Goal: Task Accomplishment & Management: Complete application form

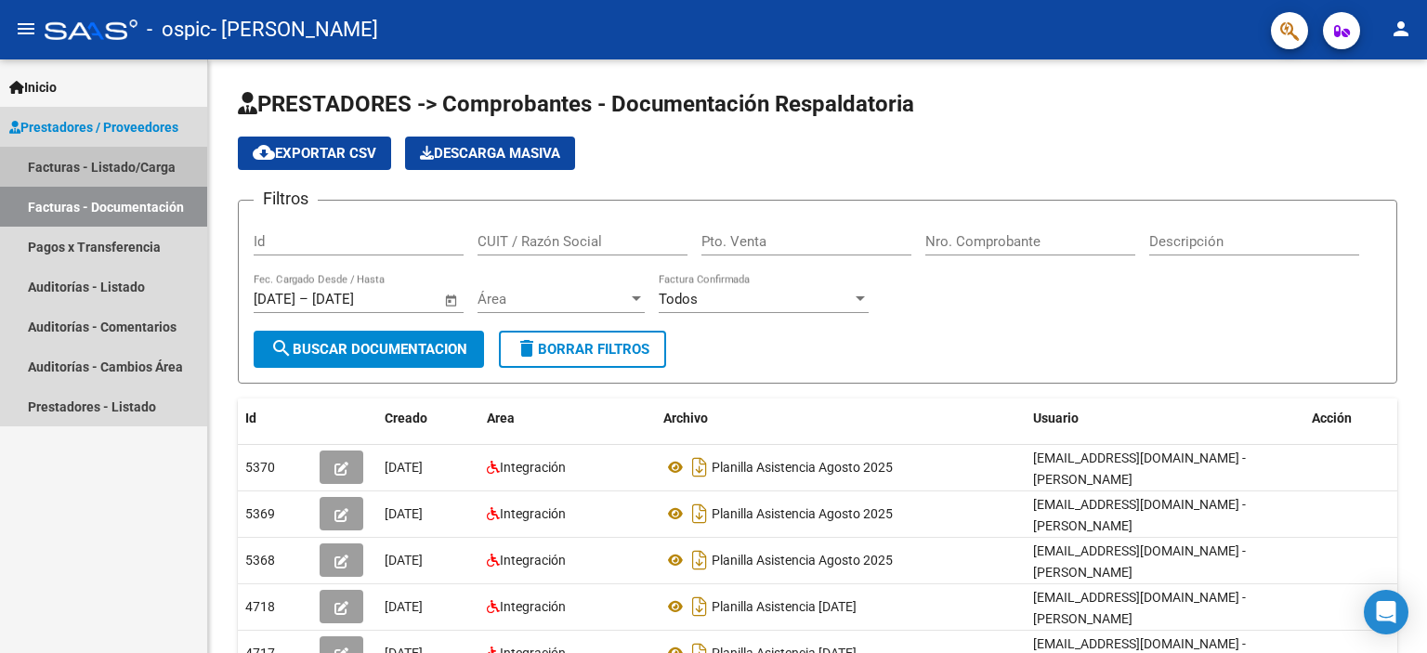
click at [96, 169] on link "Facturas - Listado/Carga" at bounding box center [103, 167] width 207 height 40
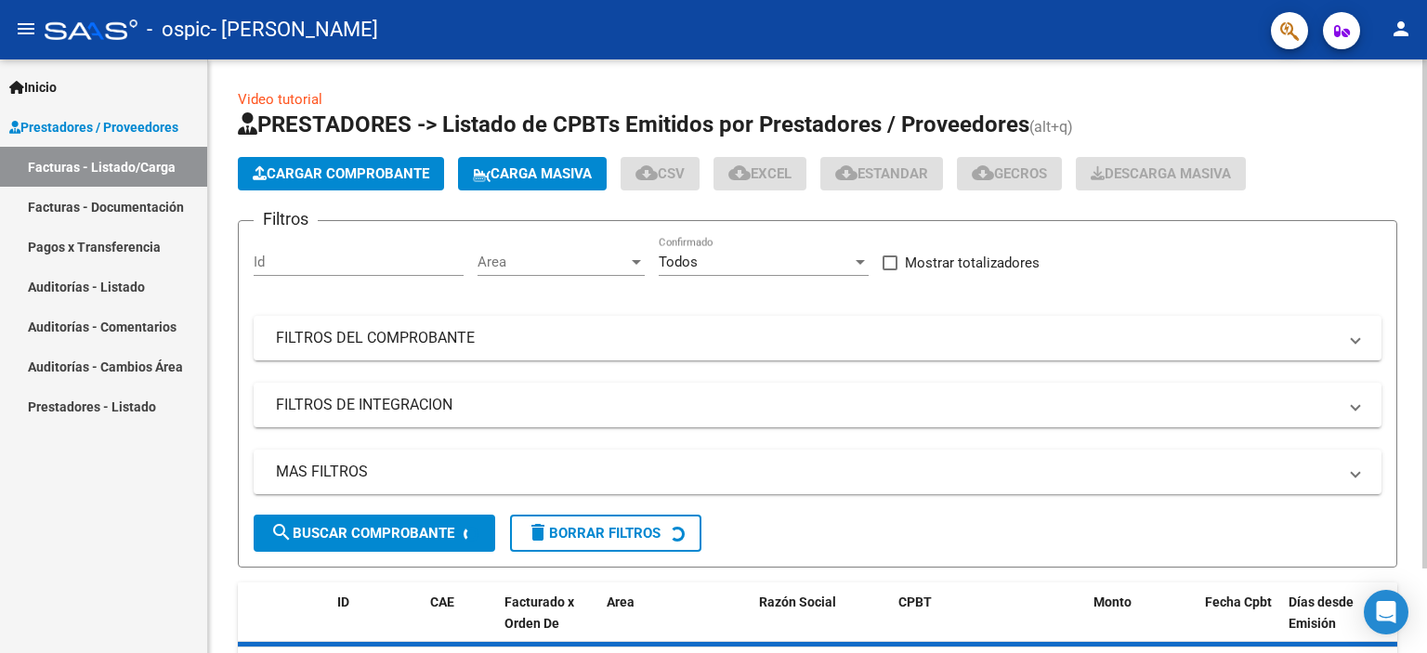
click at [314, 165] on span "Cargar Comprobante" at bounding box center [341, 173] width 176 height 17
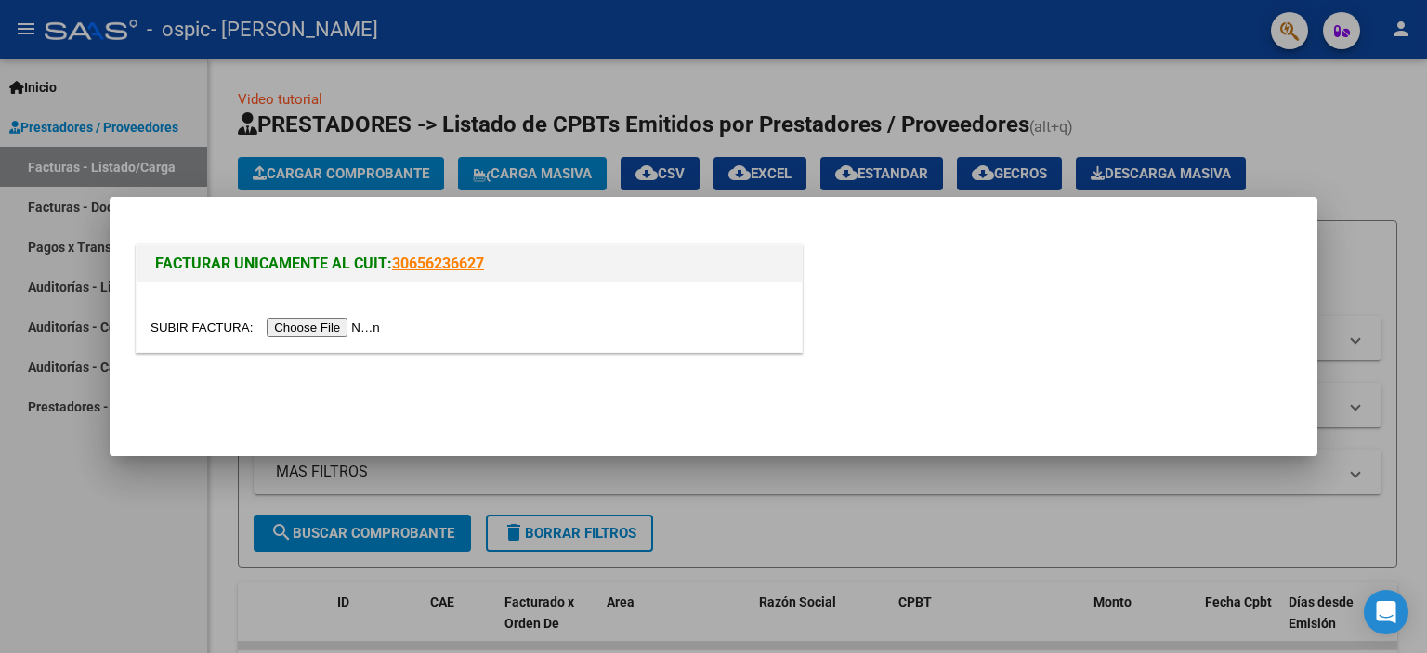
click at [336, 330] on input "file" at bounding box center [267, 328] width 235 height 20
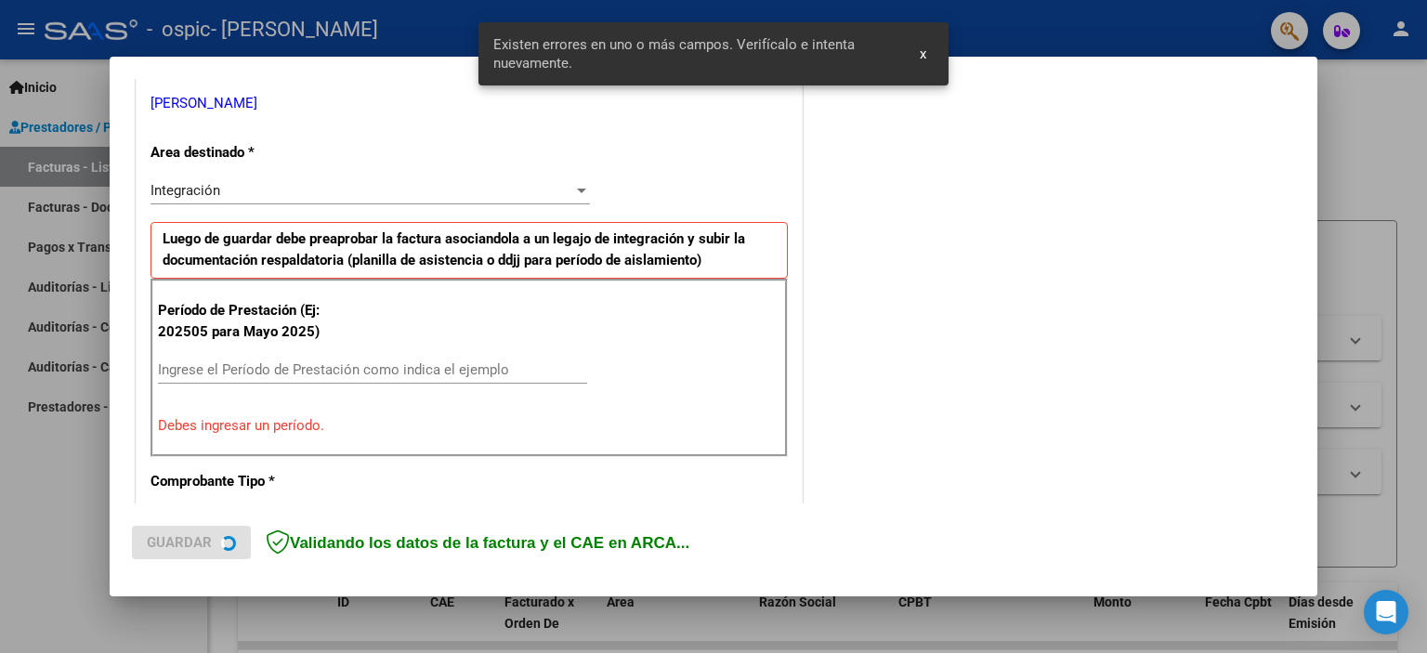
scroll to position [398, 0]
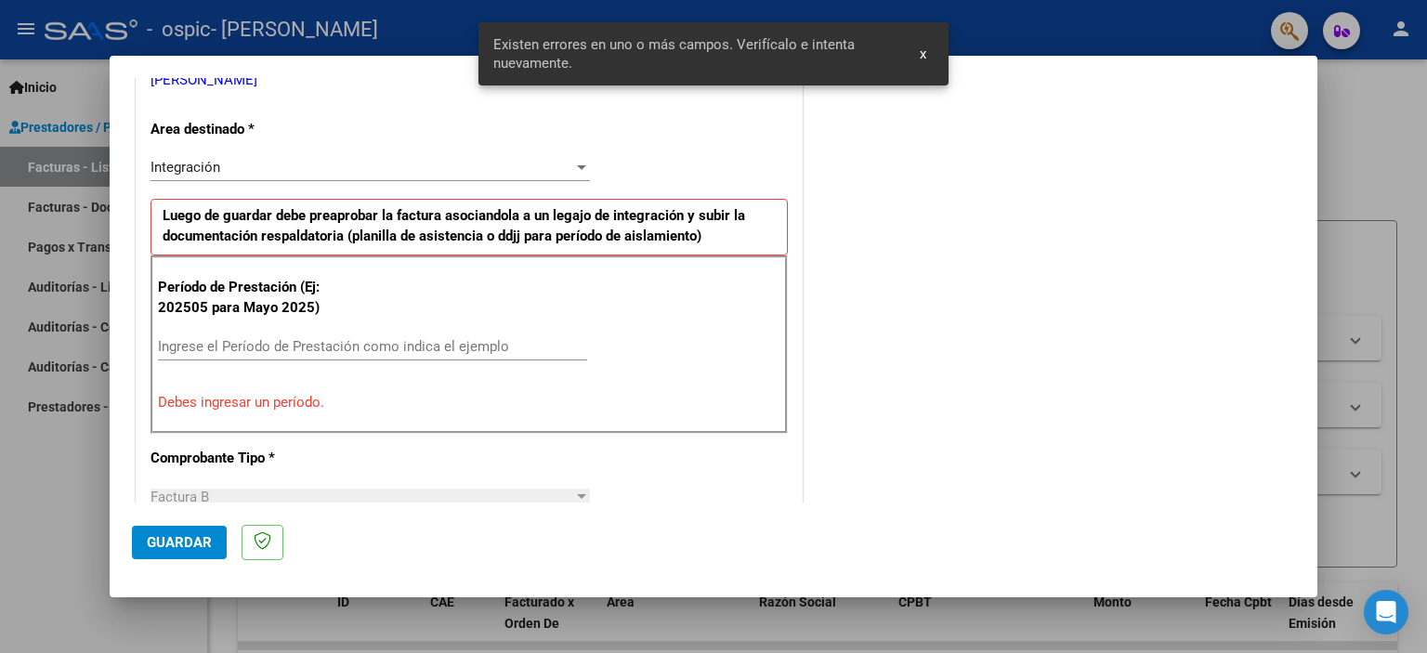
click at [922, 55] on span "x" at bounding box center [923, 54] width 7 height 17
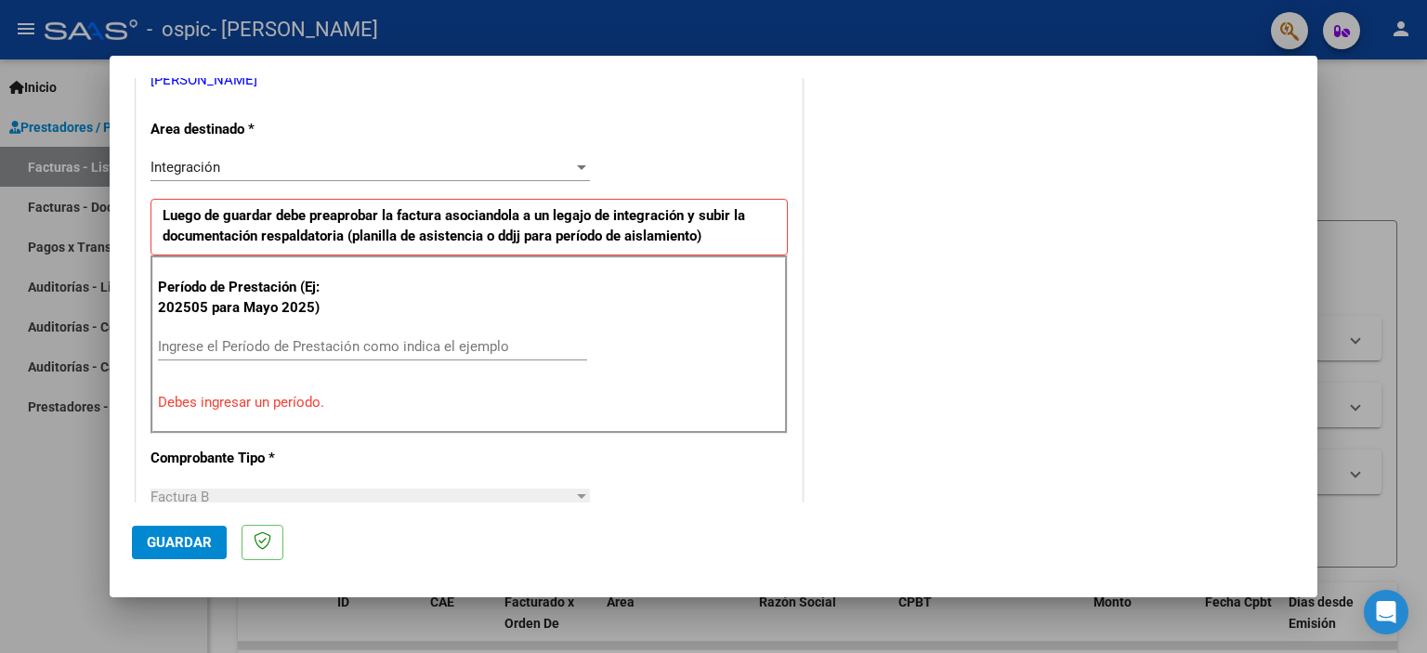
click at [270, 338] on input "Ingrese el Período de Prestación como indica el ejemplo" at bounding box center [372, 346] width 429 height 17
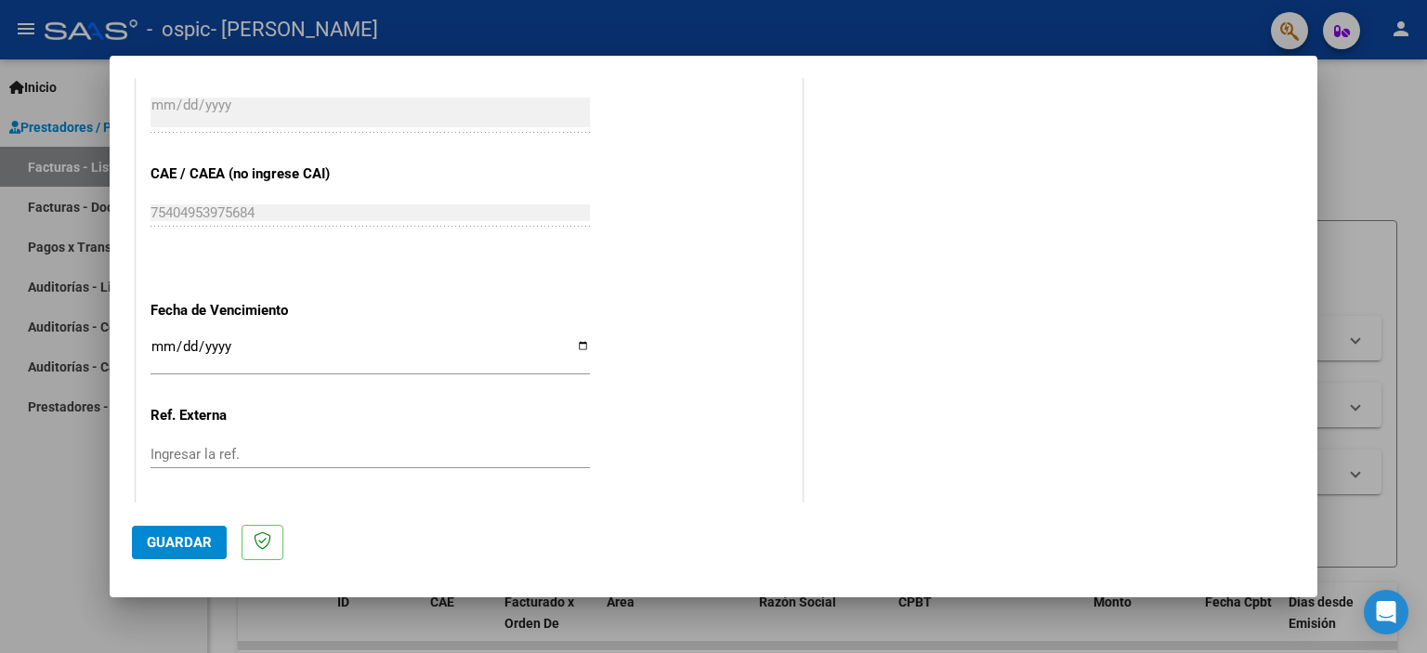
scroll to position [1208, 0]
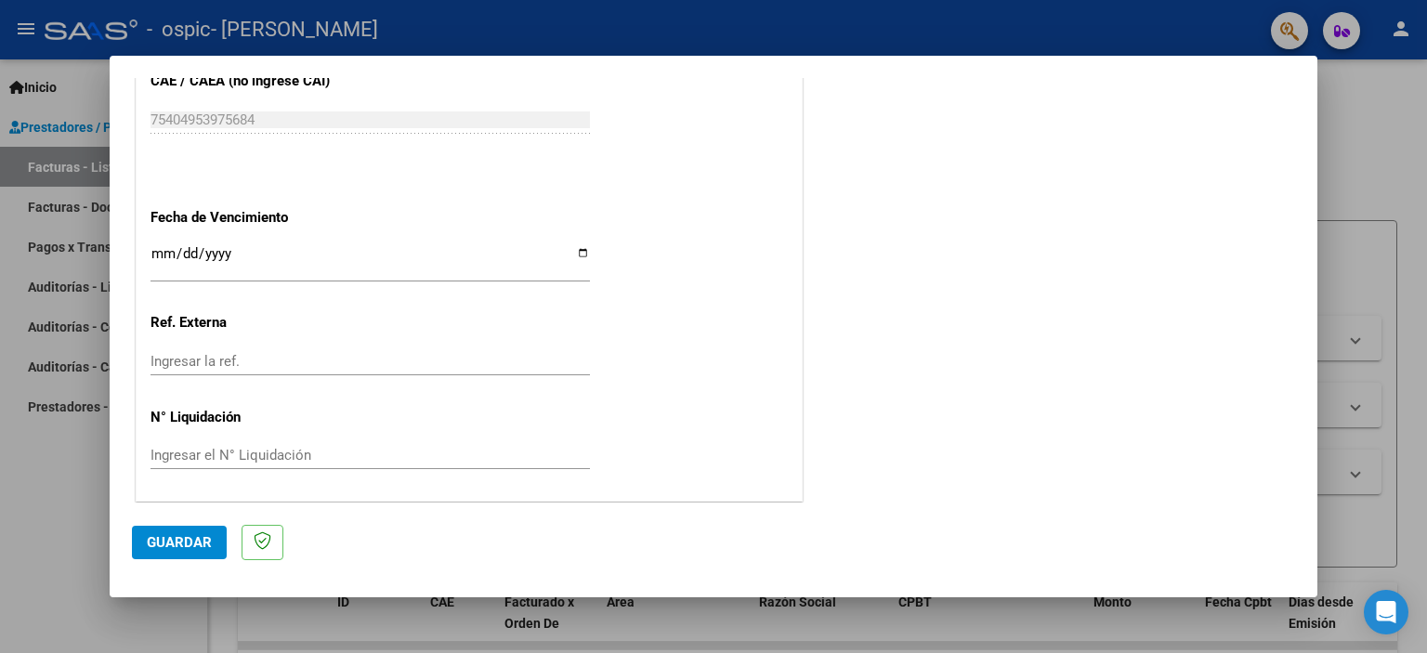
type input "202509"
click at [152, 545] on span "Guardar" at bounding box center [179, 542] width 65 height 17
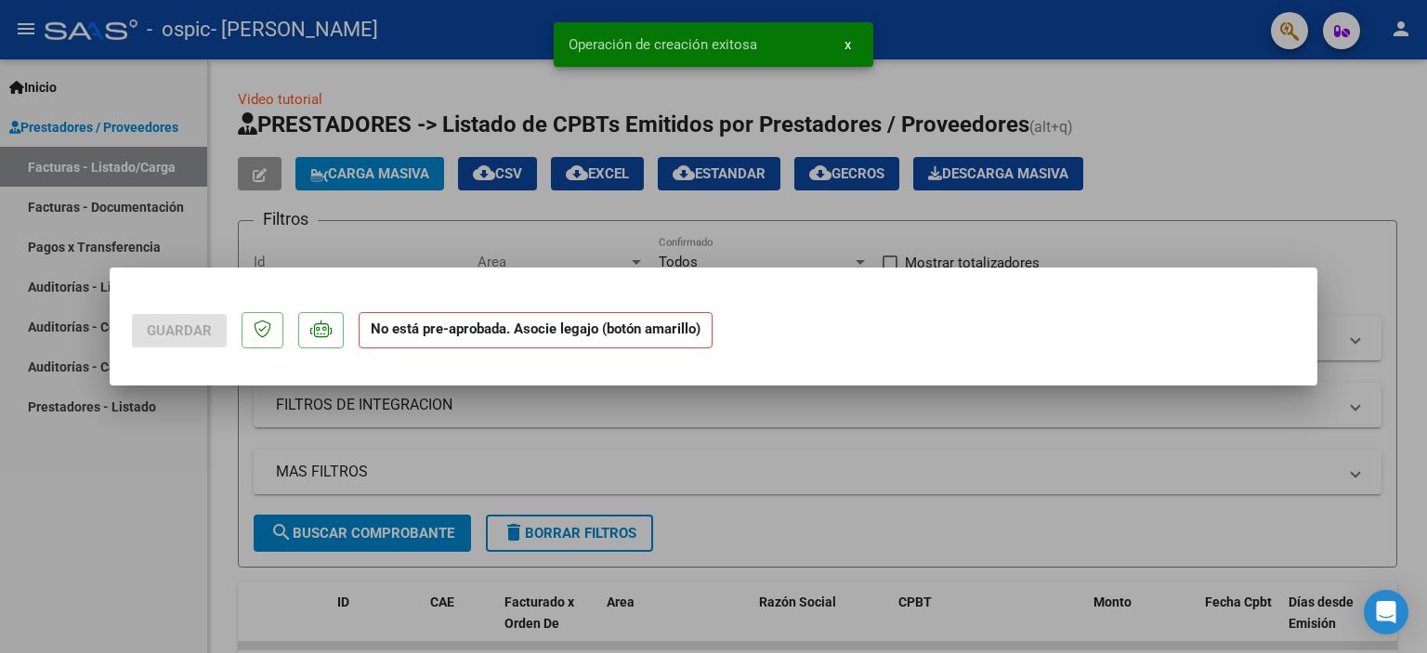
scroll to position [0, 0]
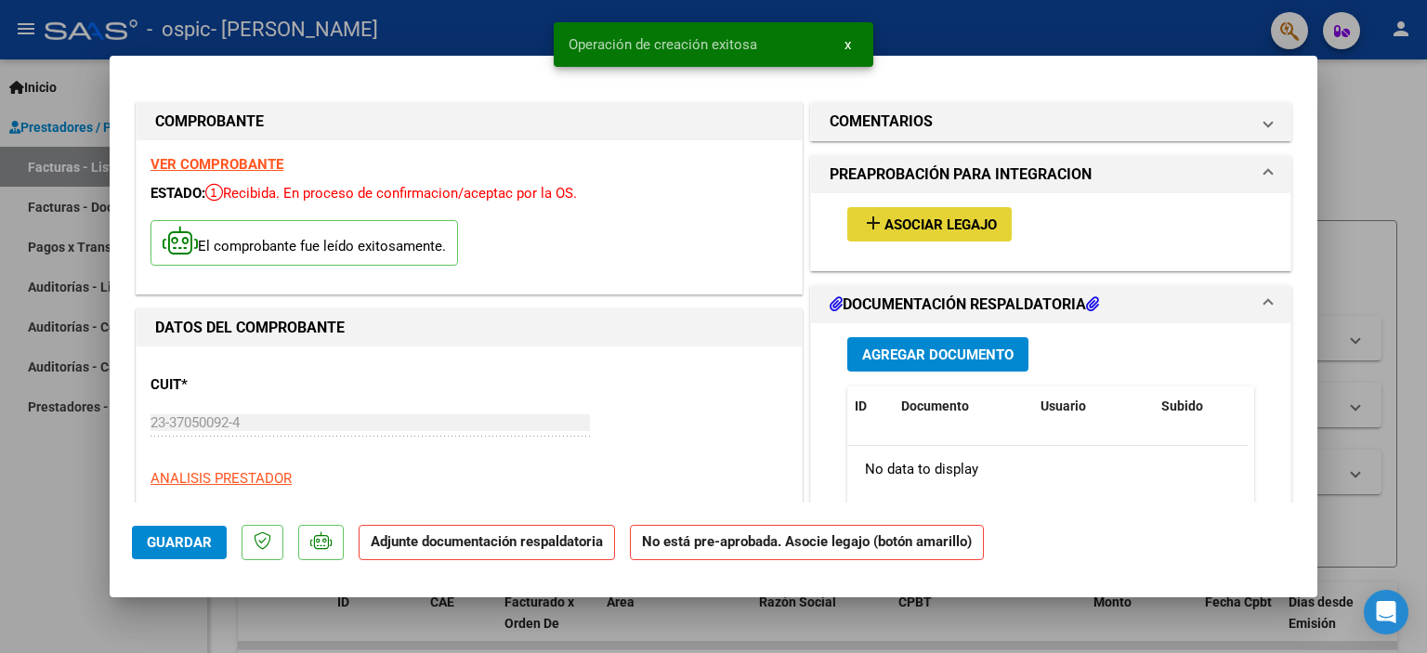
click at [884, 222] on span "Asociar Legajo" at bounding box center [940, 224] width 112 height 17
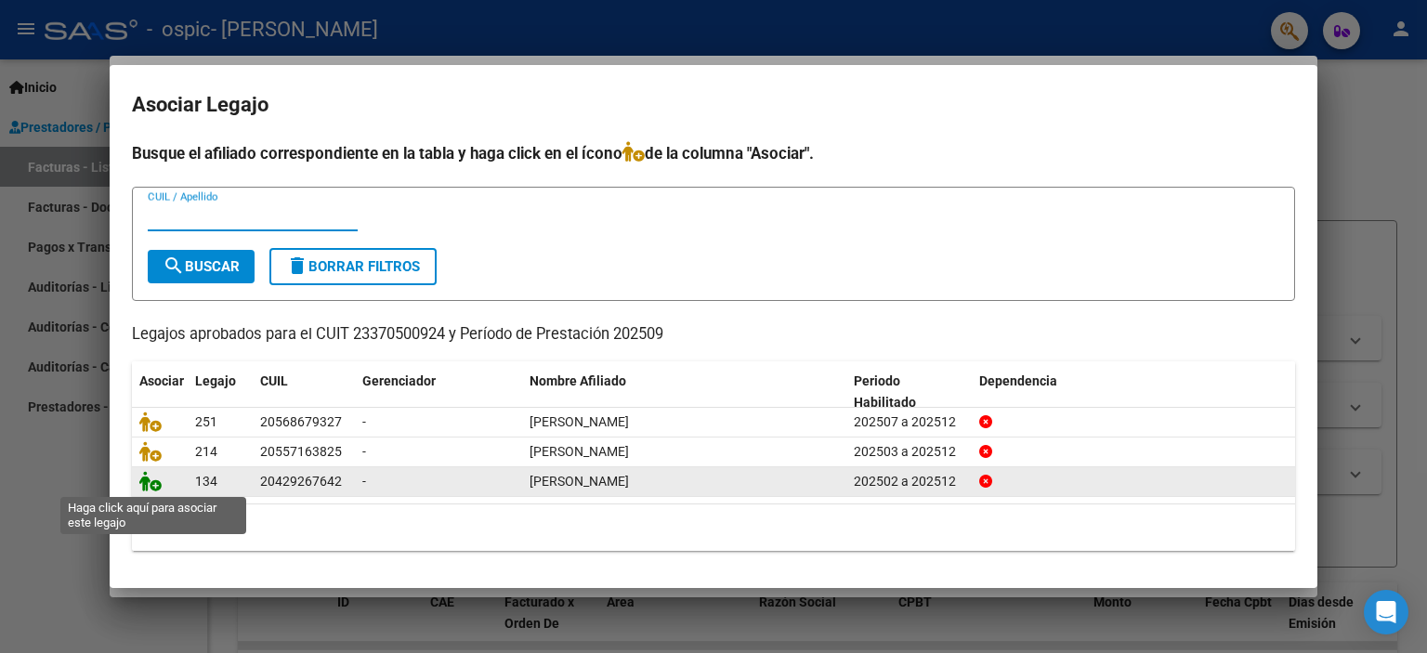
click at [155, 486] on icon at bounding box center [150, 481] width 22 height 20
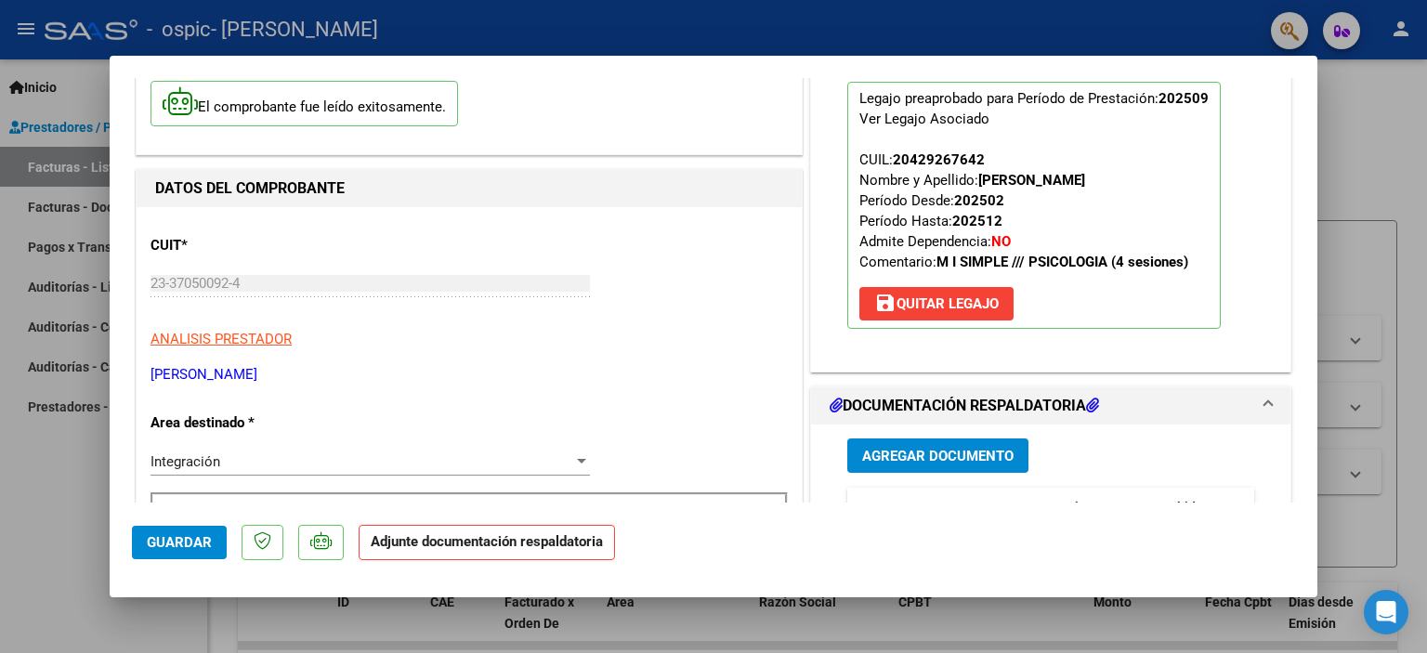
scroll to position [279, 0]
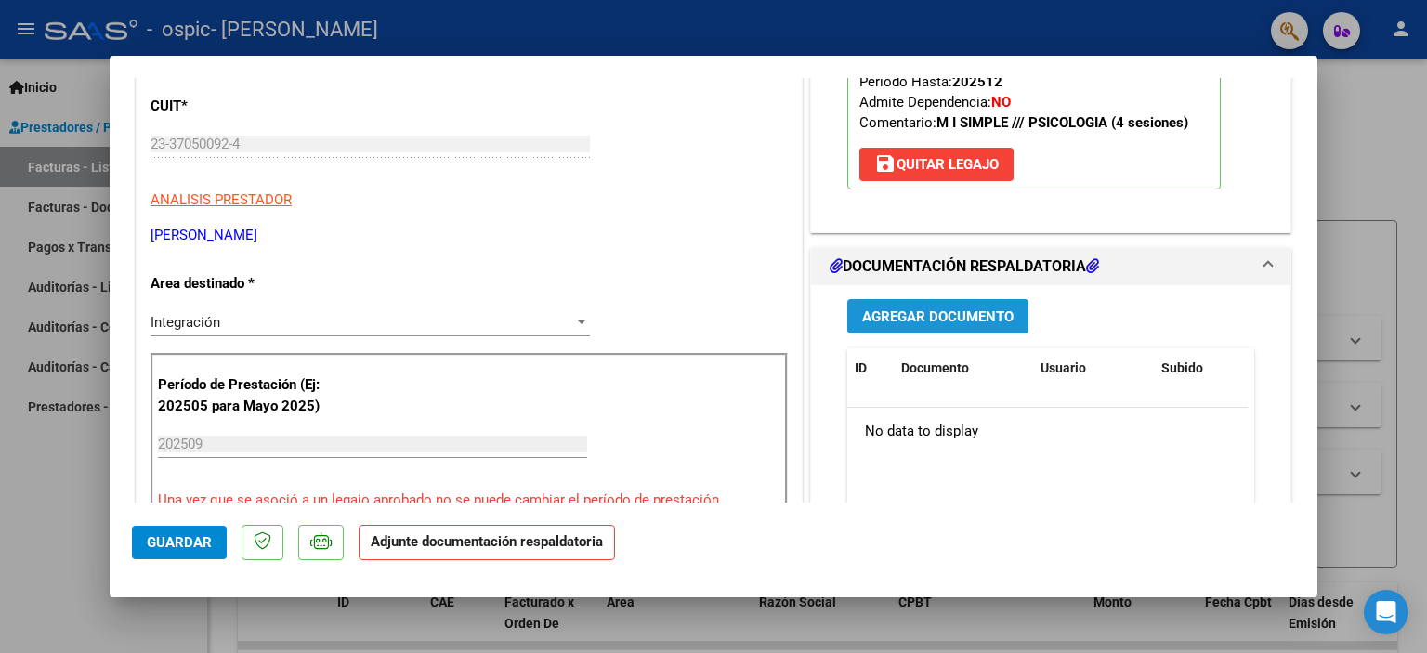
click at [890, 320] on span "Agregar Documento" at bounding box center [937, 316] width 151 height 17
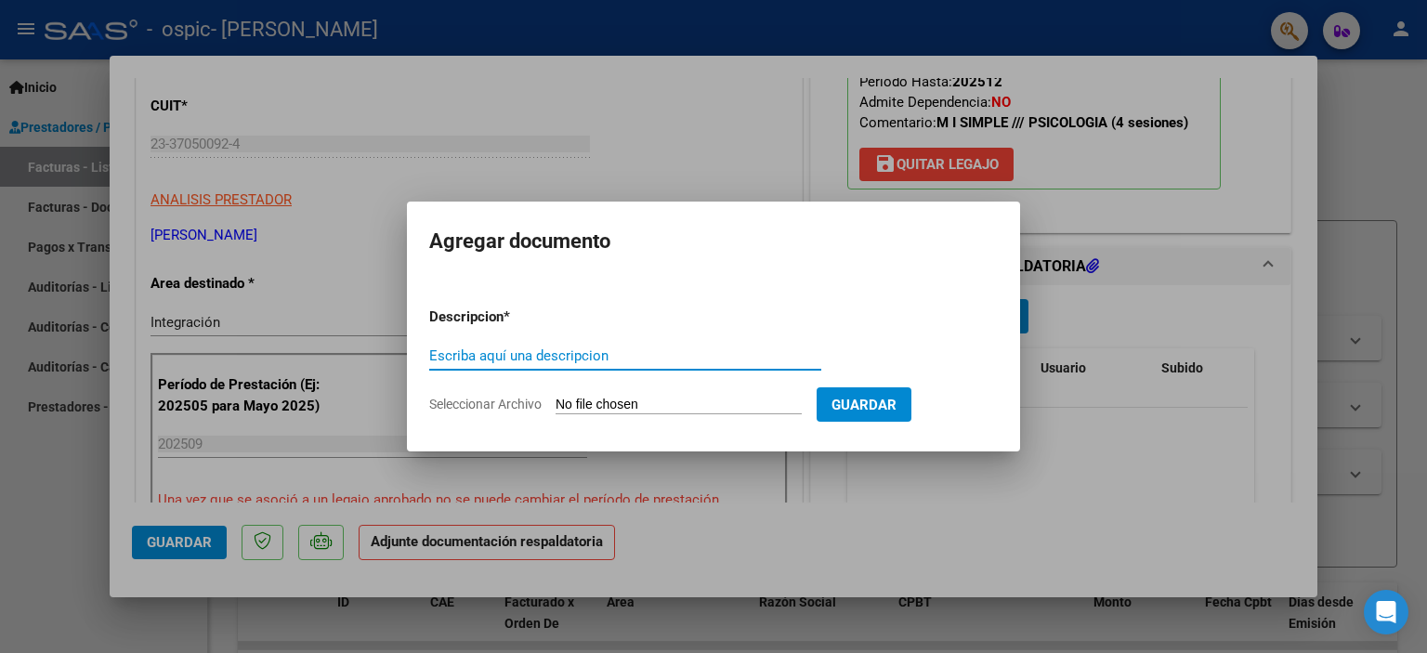
click at [631, 359] on input "Escriba aquí una descripcion" at bounding box center [625, 355] width 392 height 17
type input "planilla asistencia [DATE]"
click at [613, 401] on input "Seleccionar Archivo" at bounding box center [678, 406] width 246 height 18
type input "C:\fakepath\planilla asistencia [PERSON_NAME] [DATE].pdf"
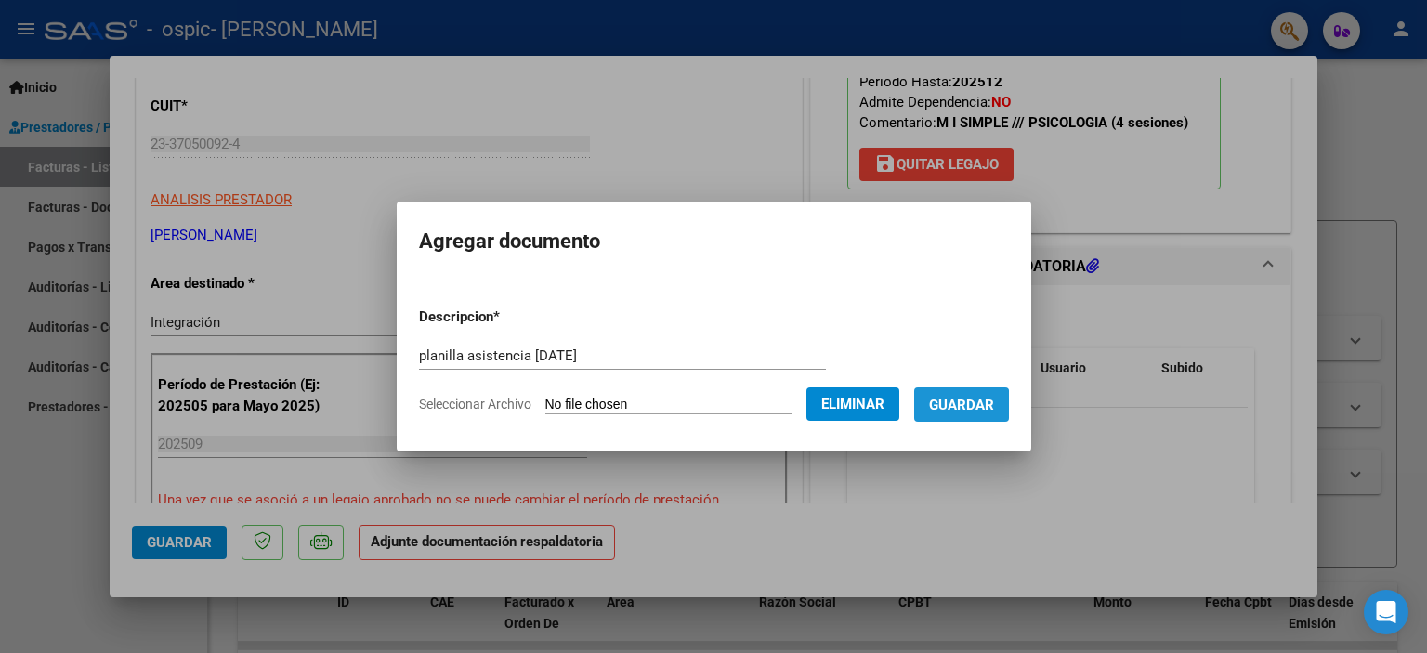
click at [955, 408] on span "Guardar" at bounding box center [961, 405] width 65 height 17
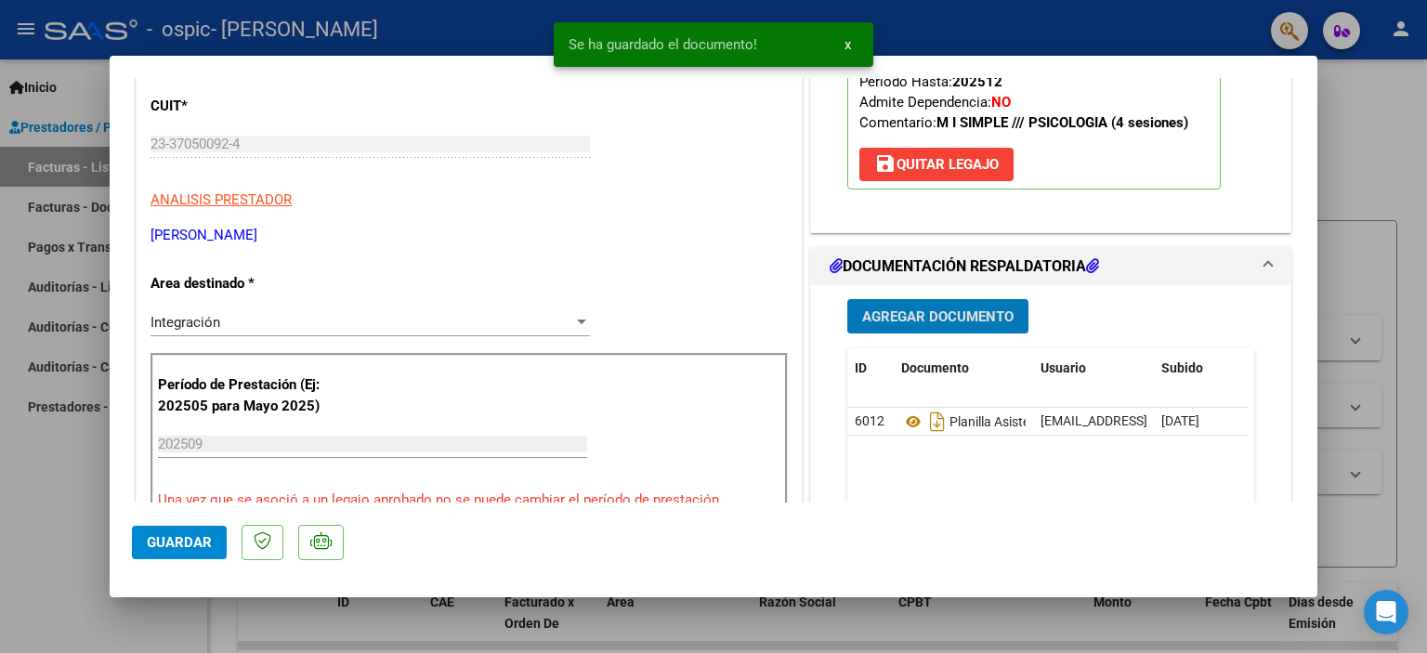
click at [848, 44] on span "x" at bounding box center [847, 44] width 7 height 17
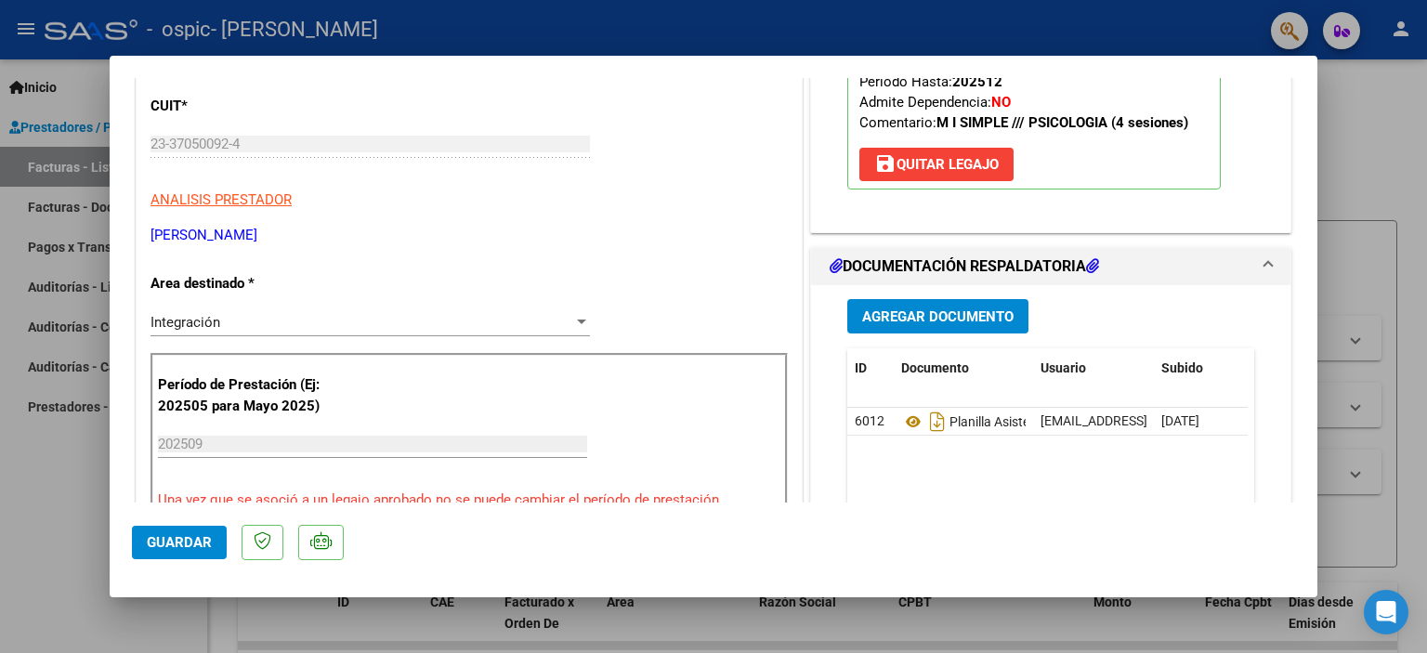
click at [1370, 129] on div at bounding box center [713, 326] width 1427 height 653
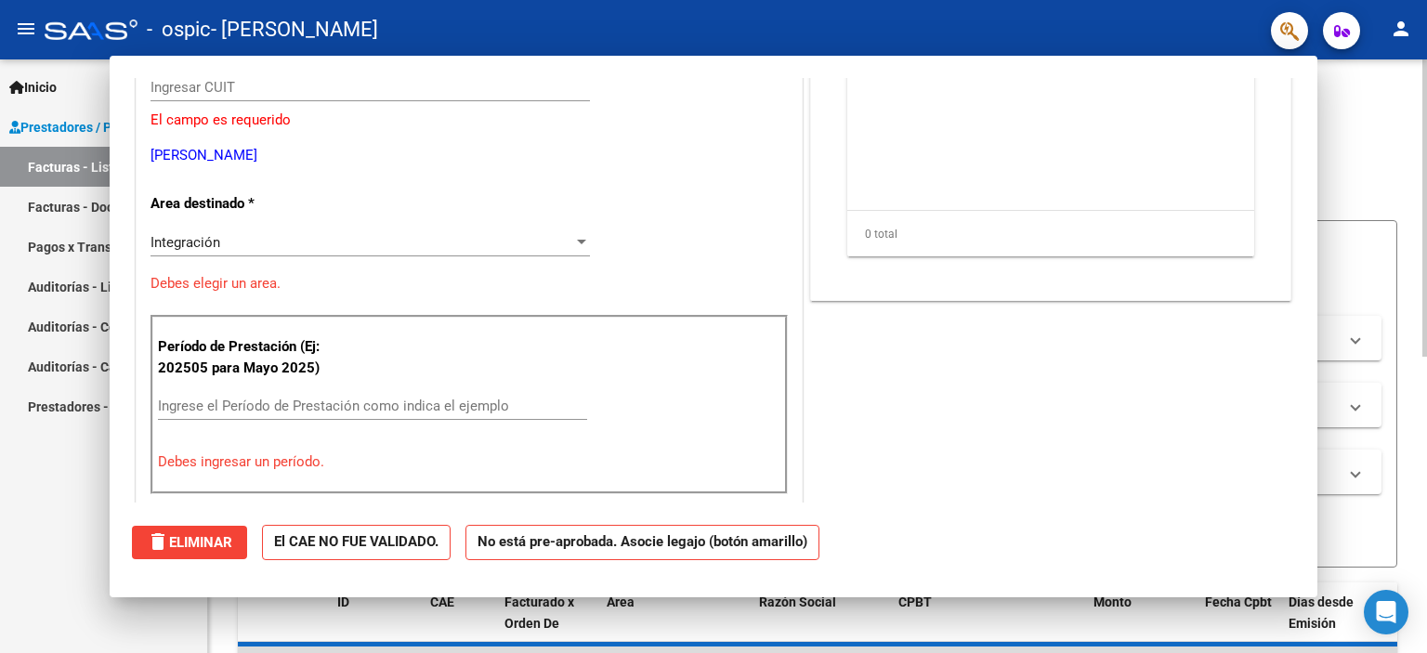
scroll to position [0, 0]
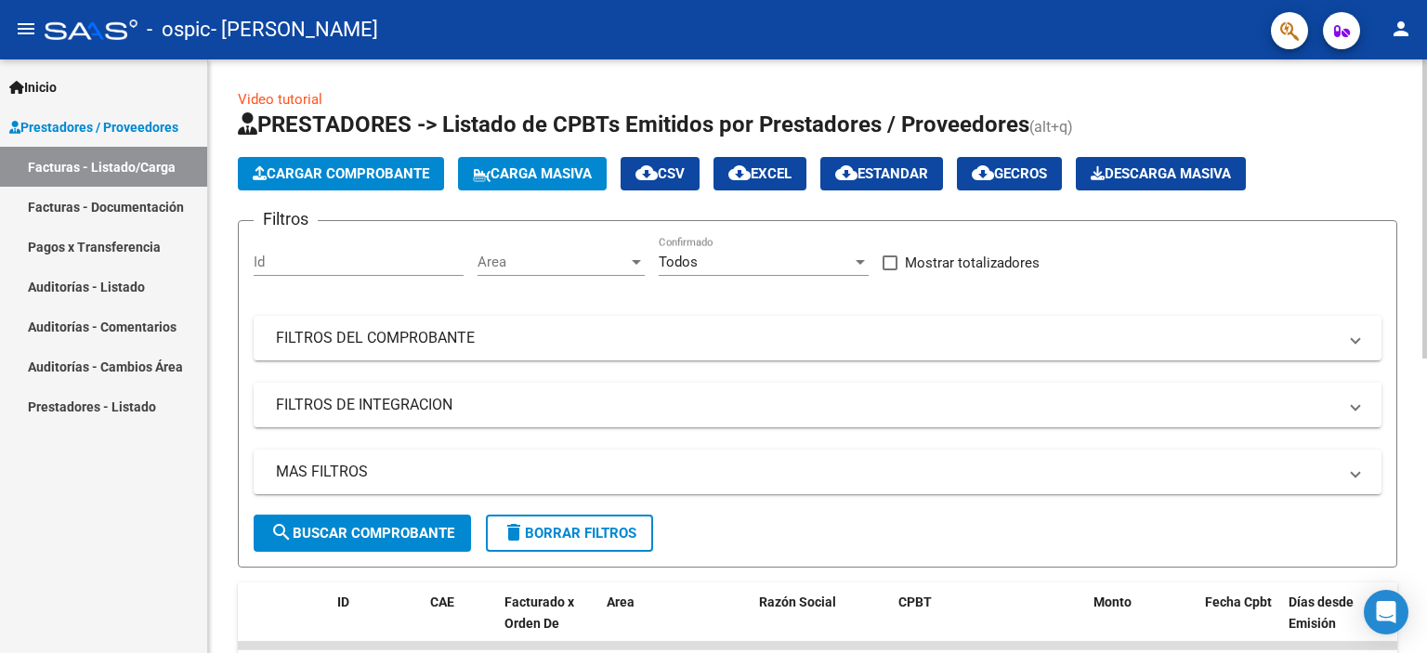
click at [294, 171] on span "Cargar Comprobante" at bounding box center [341, 173] width 176 height 17
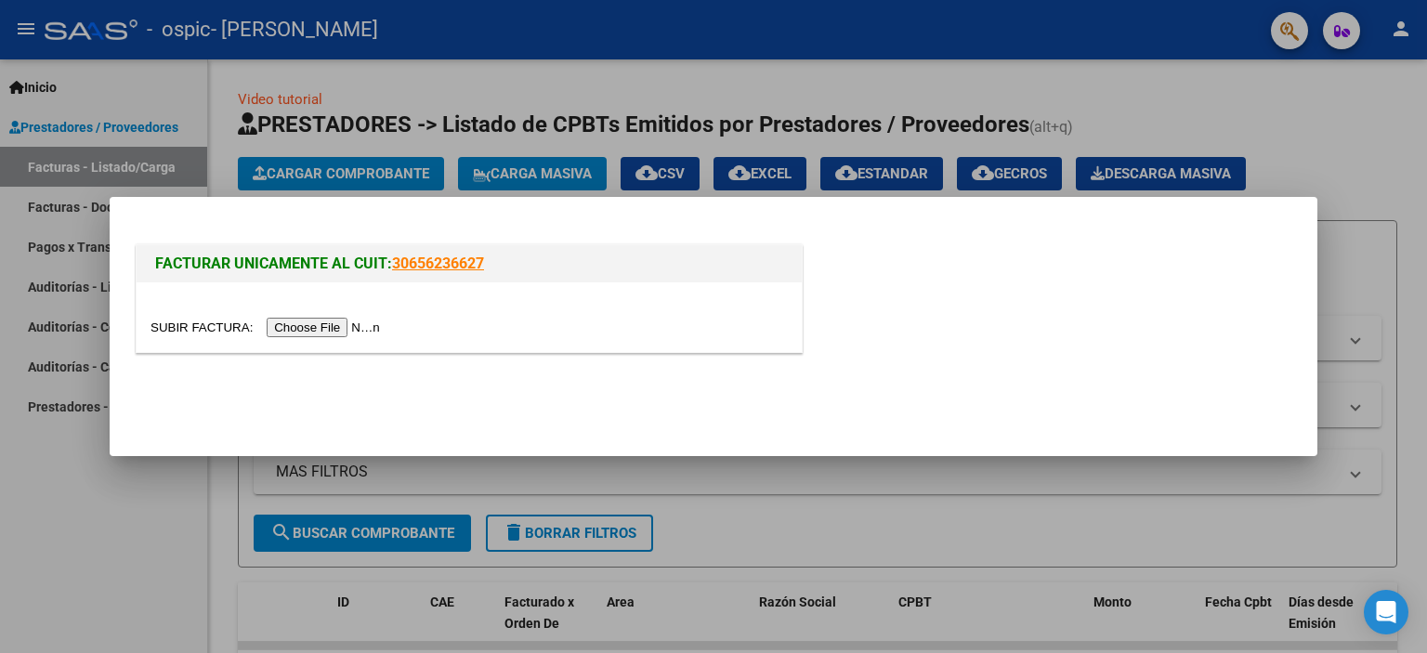
click at [333, 322] on input "file" at bounding box center [267, 328] width 235 height 20
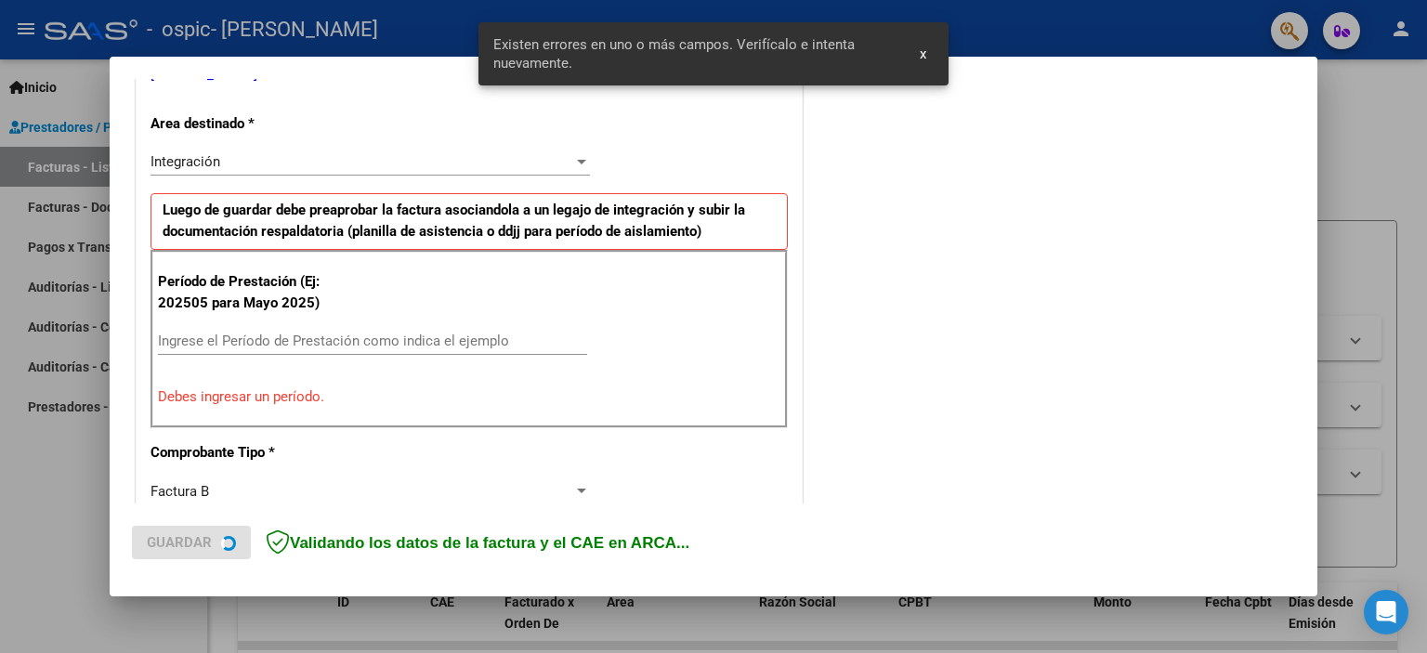
scroll to position [433, 0]
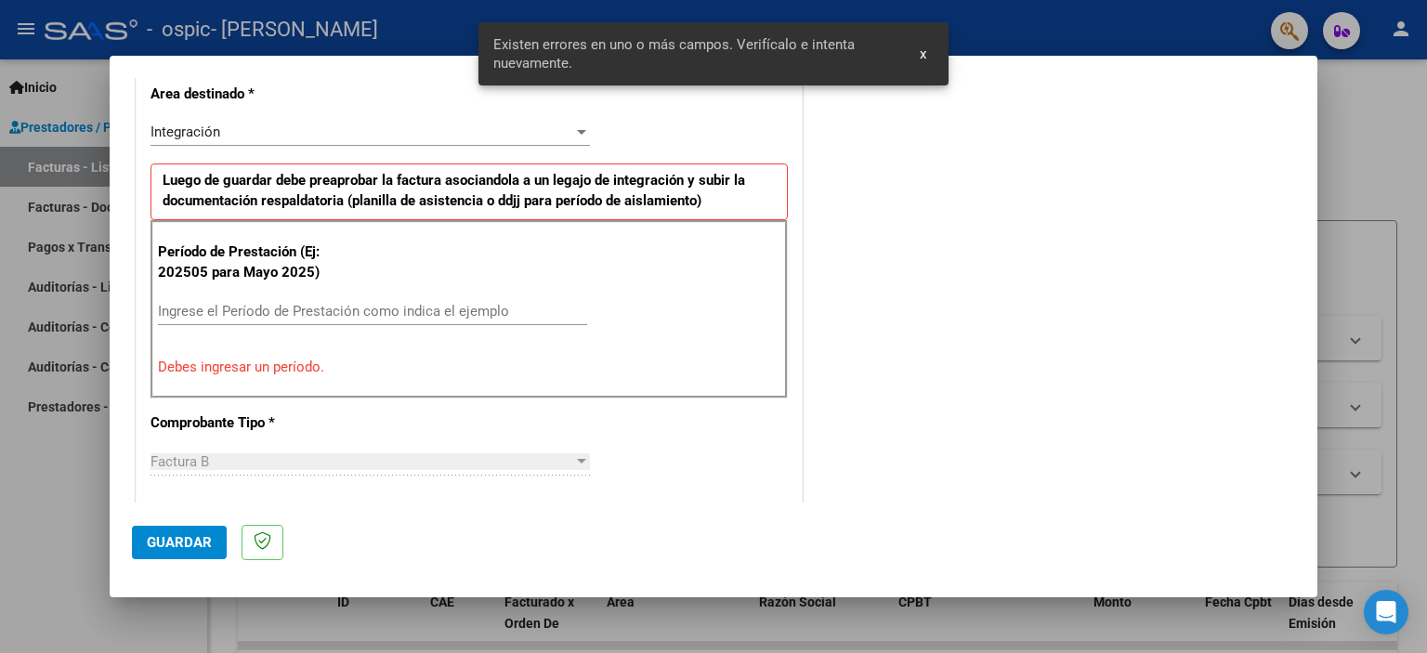
click at [230, 308] on input "Ingrese el Período de Prestación como indica el ejemplo" at bounding box center [372, 311] width 429 height 17
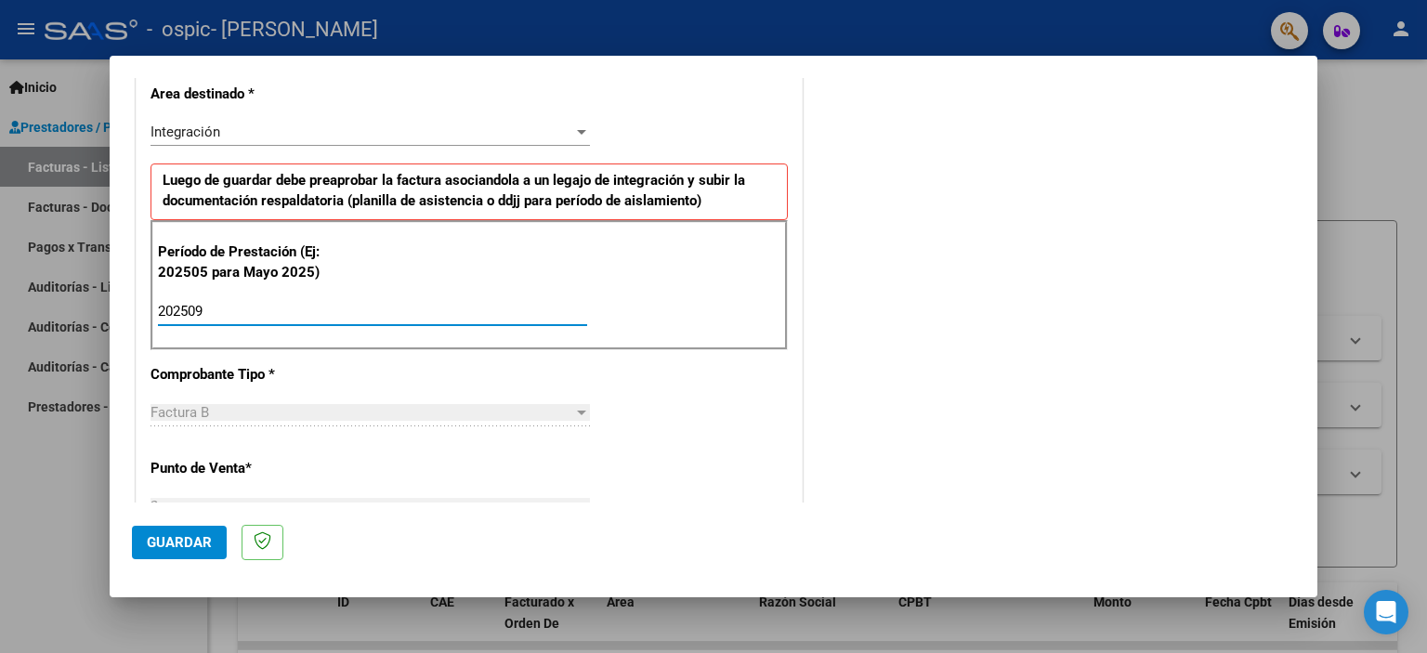
type input "202509"
click at [195, 541] on span "Guardar" at bounding box center [179, 542] width 65 height 17
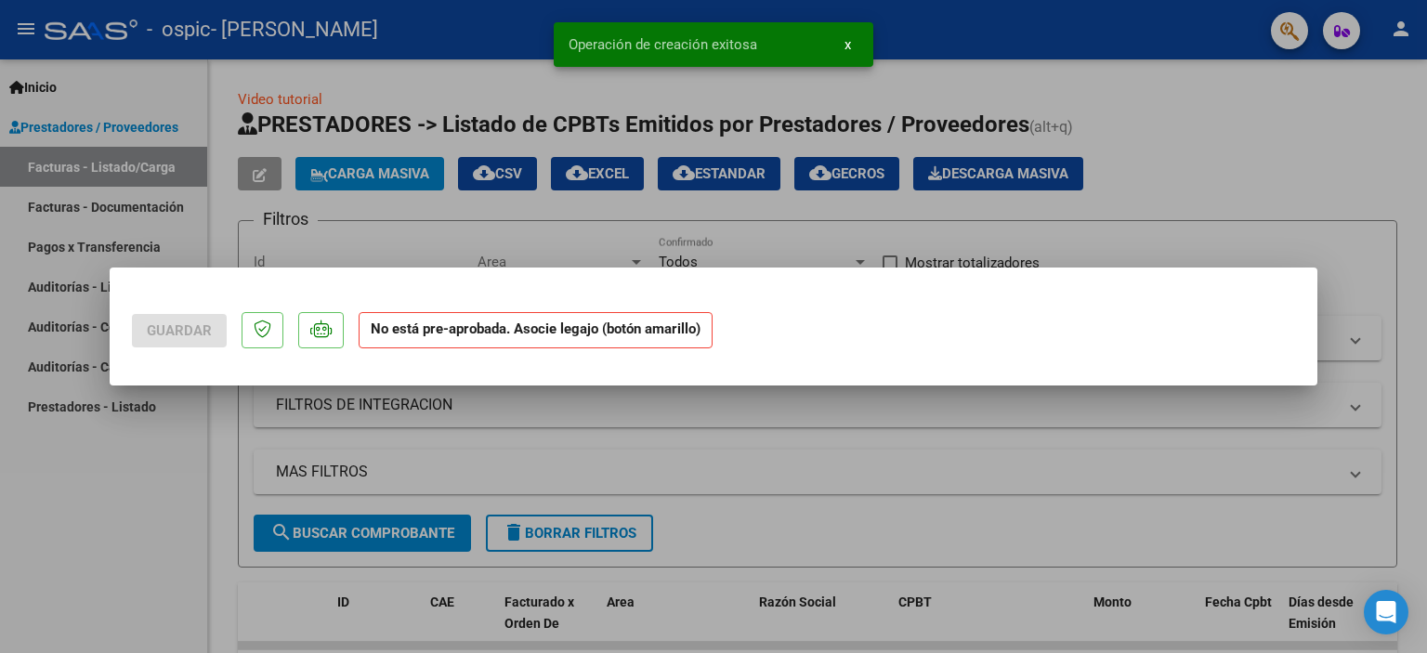
scroll to position [0, 0]
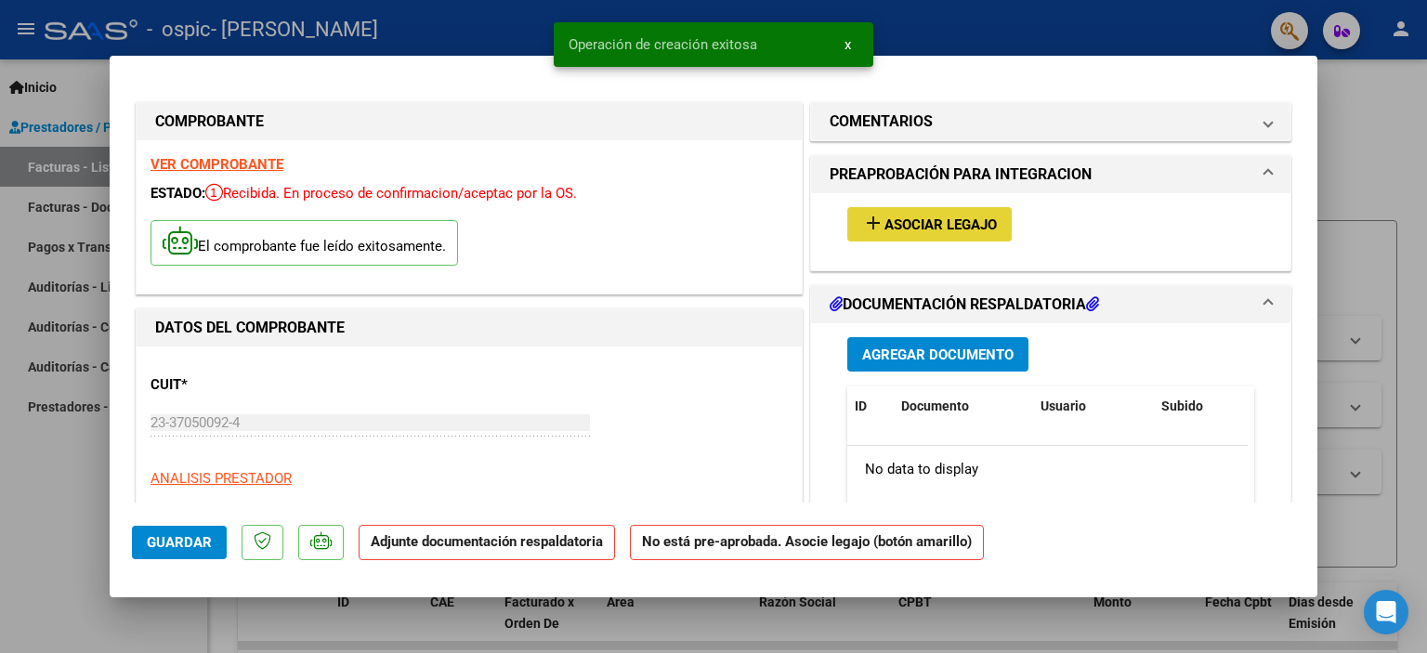
click at [890, 218] on span "Asociar Legajo" at bounding box center [940, 224] width 112 height 17
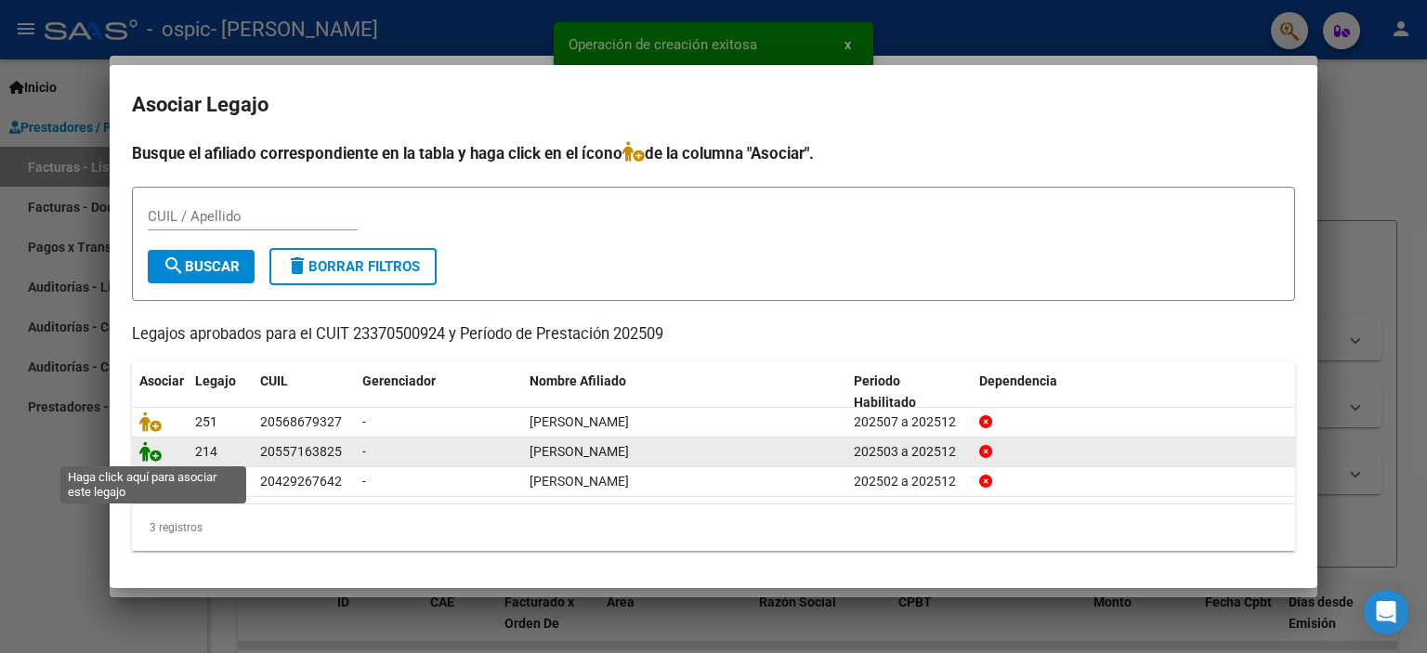
click at [147, 452] on icon at bounding box center [150, 451] width 22 height 20
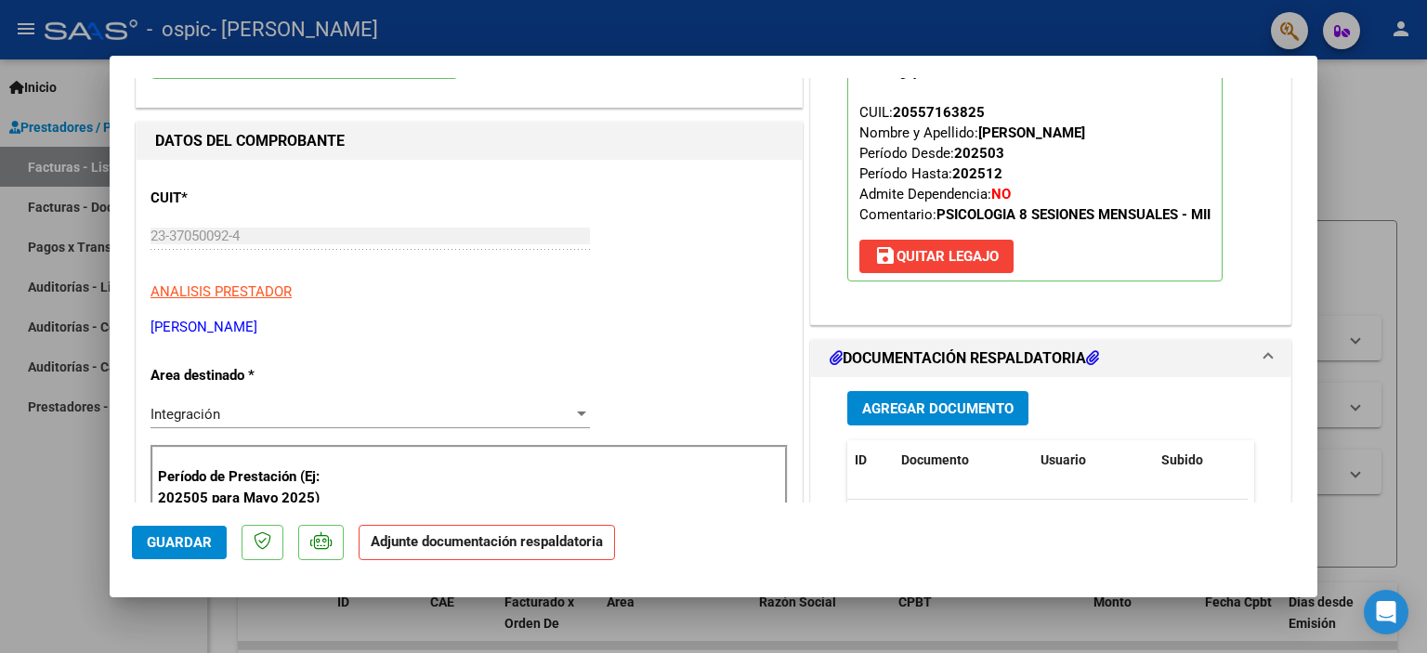
scroll to position [279, 0]
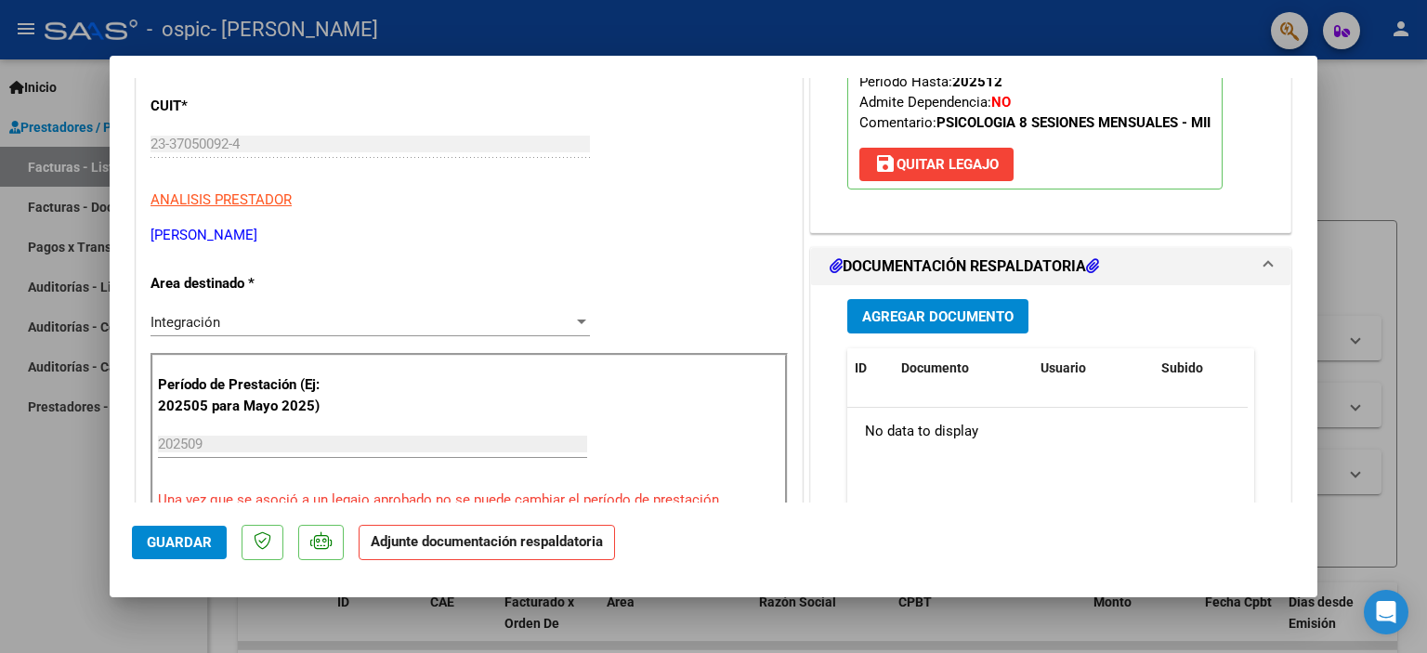
click at [884, 313] on span "Agregar Documento" at bounding box center [937, 316] width 151 height 17
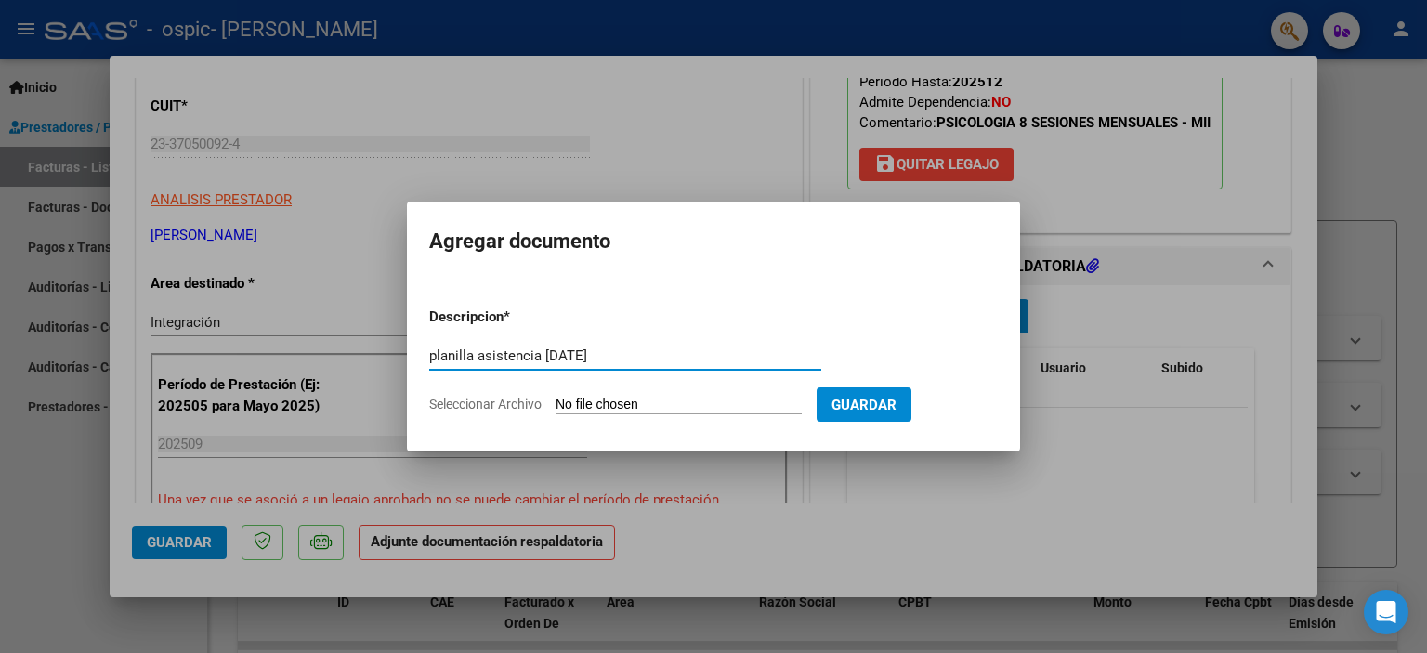
type input "planilla asistencia [DATE]"
click at [626, 404] on input "Seleccionar Archivo" at bounding box center [678, 406] width 246 height 18
type input "C:\fakepath\planilla asistencia [PERSON_NAME] [DATE].pdf"
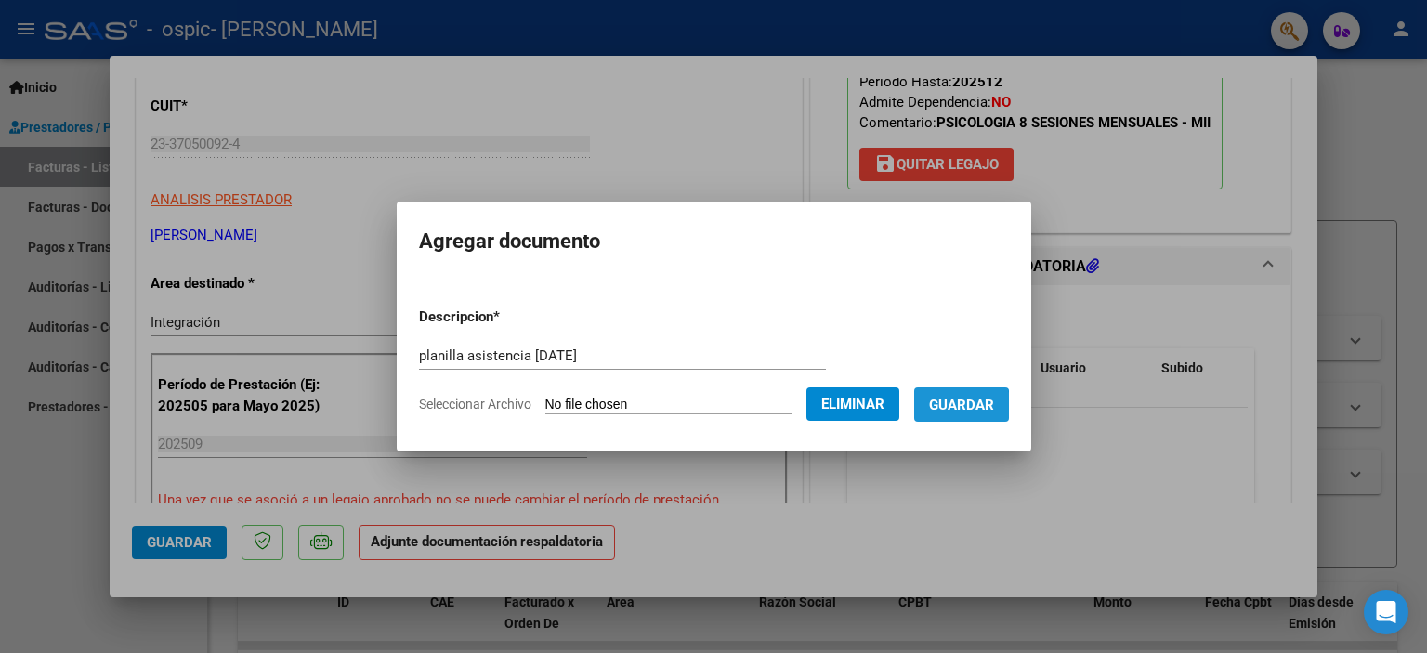
click at [963, 408] on span "Guardar" at bounding box center [961, 405] width 65 height 17
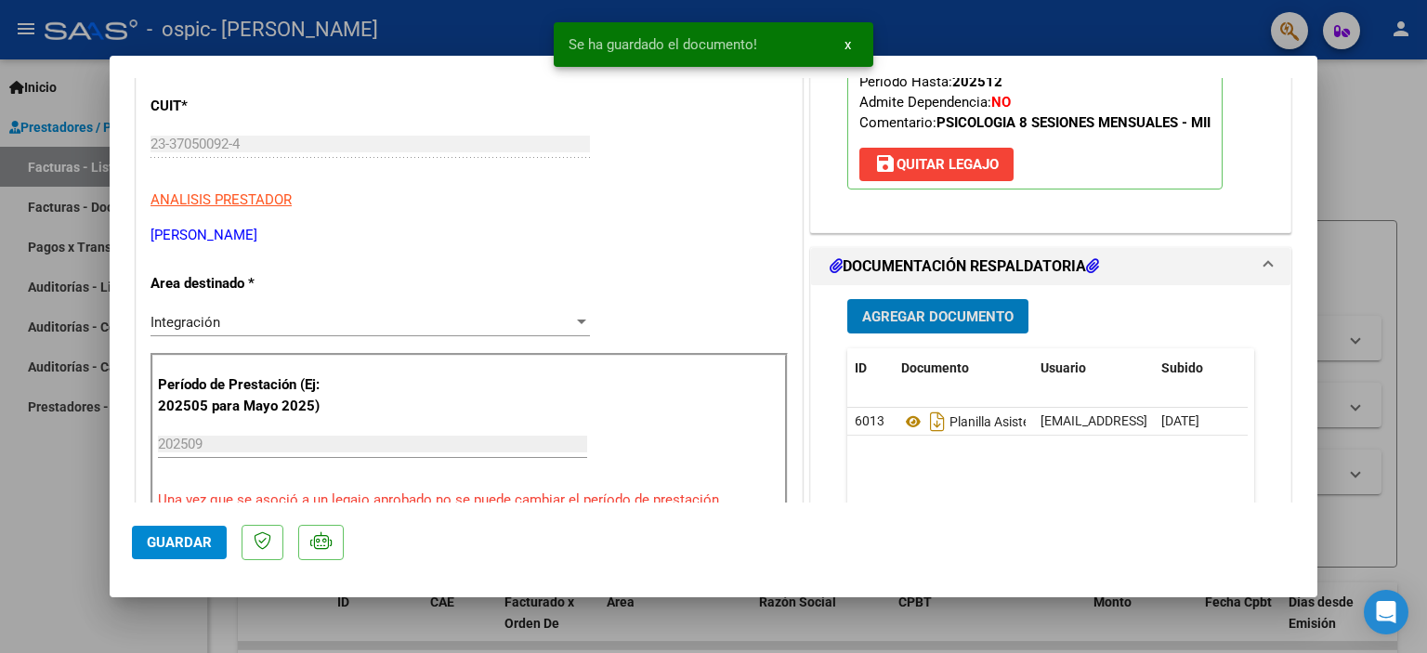
click at [844, 47] on span "x" at bounding box center [847, 44] width 7 height 17
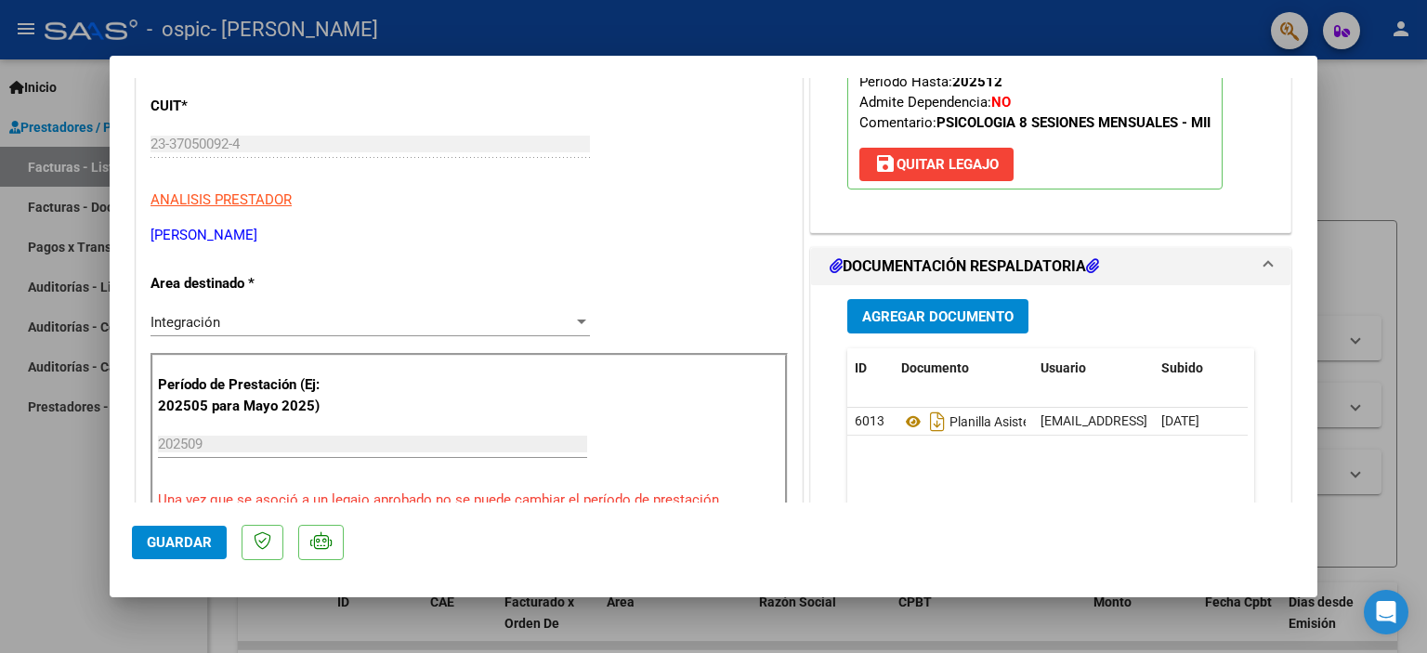
click at [1379, 102] on div at bounding box center [713, 326] width 1427 height 653
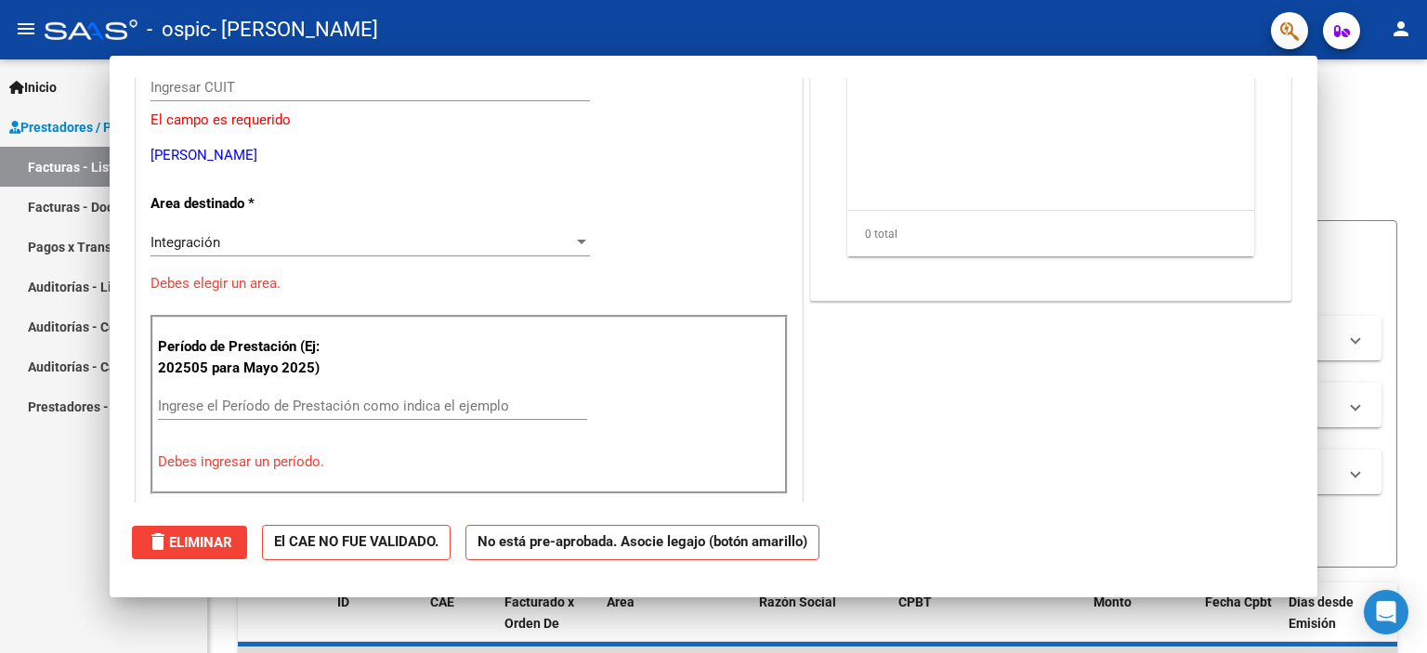
scroll to position [0, 0]
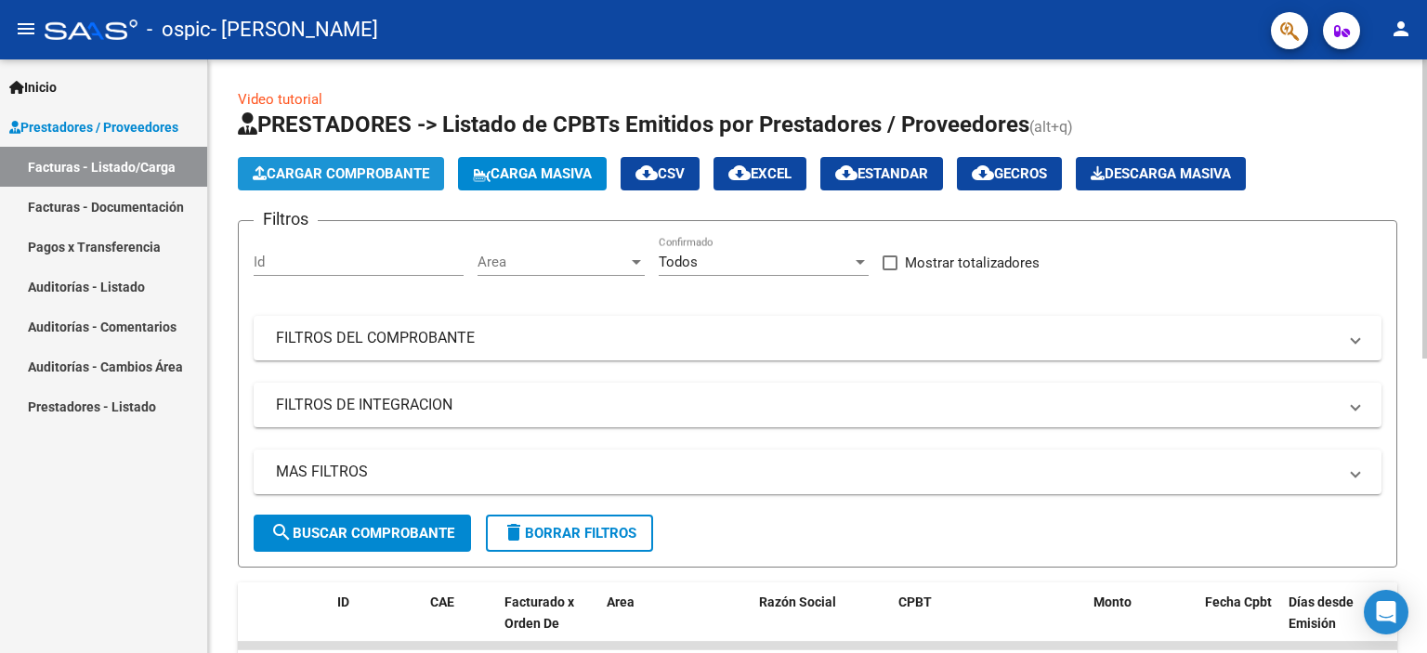
click at [331, 174] on span "Cargar Comprobante" at bounding box center [341, 173] width 176 height 17
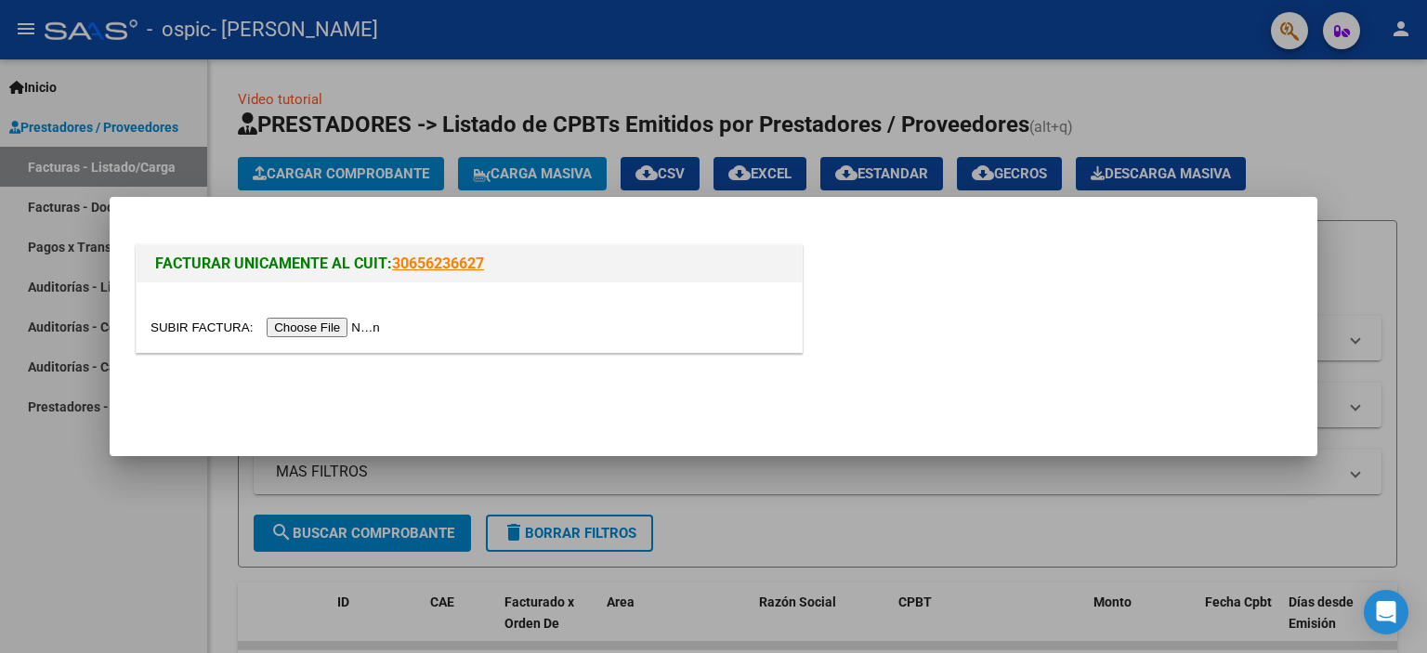
click at [327, 325] on input "file" at bounding box center [267, 328] width 235 height 20
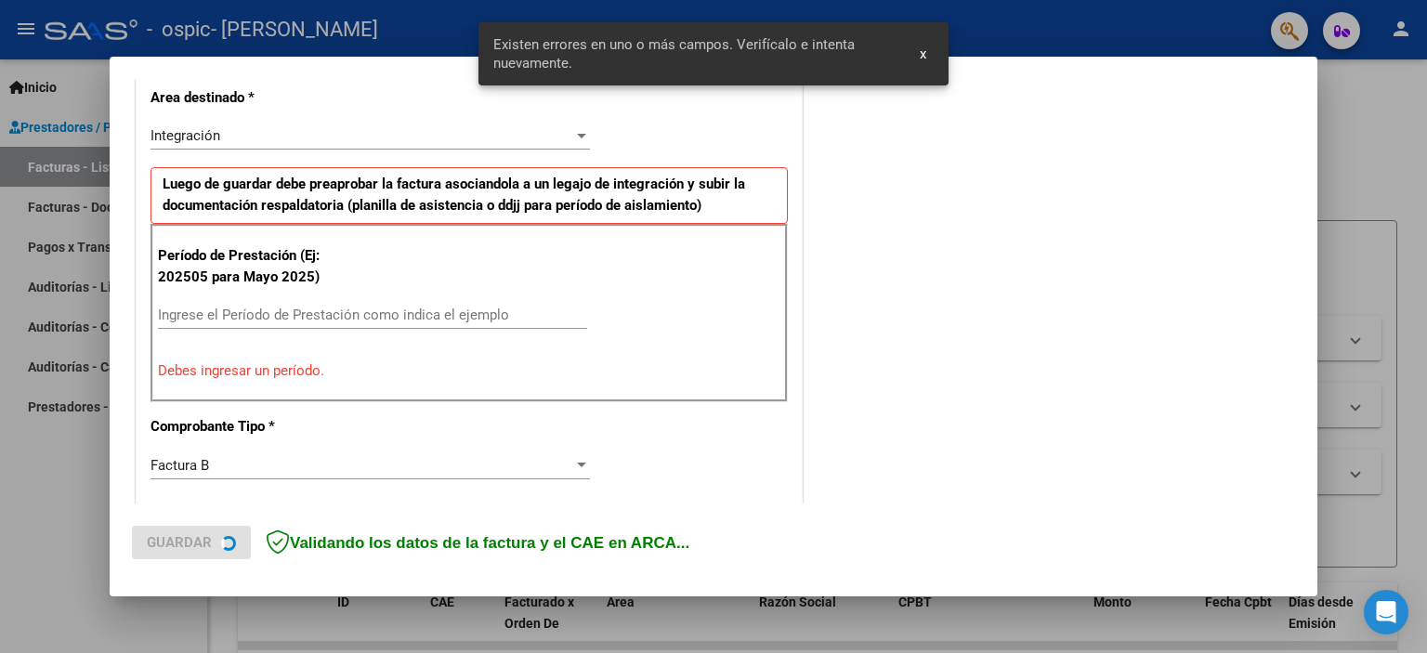
scroll to position [433, 0]
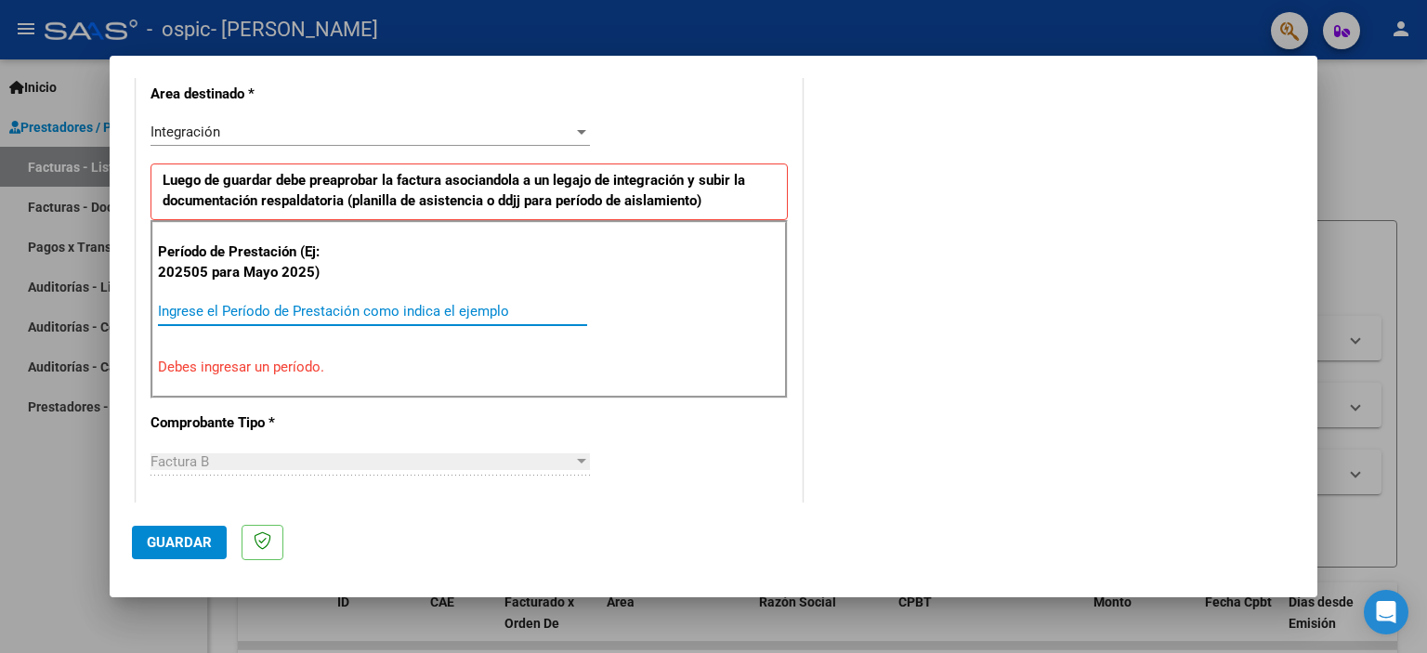
click at [465, 304] on input "Ingrese el Período de Prestación como indica el ejemplo" at bounding box center [372, 311] width 429 height 17
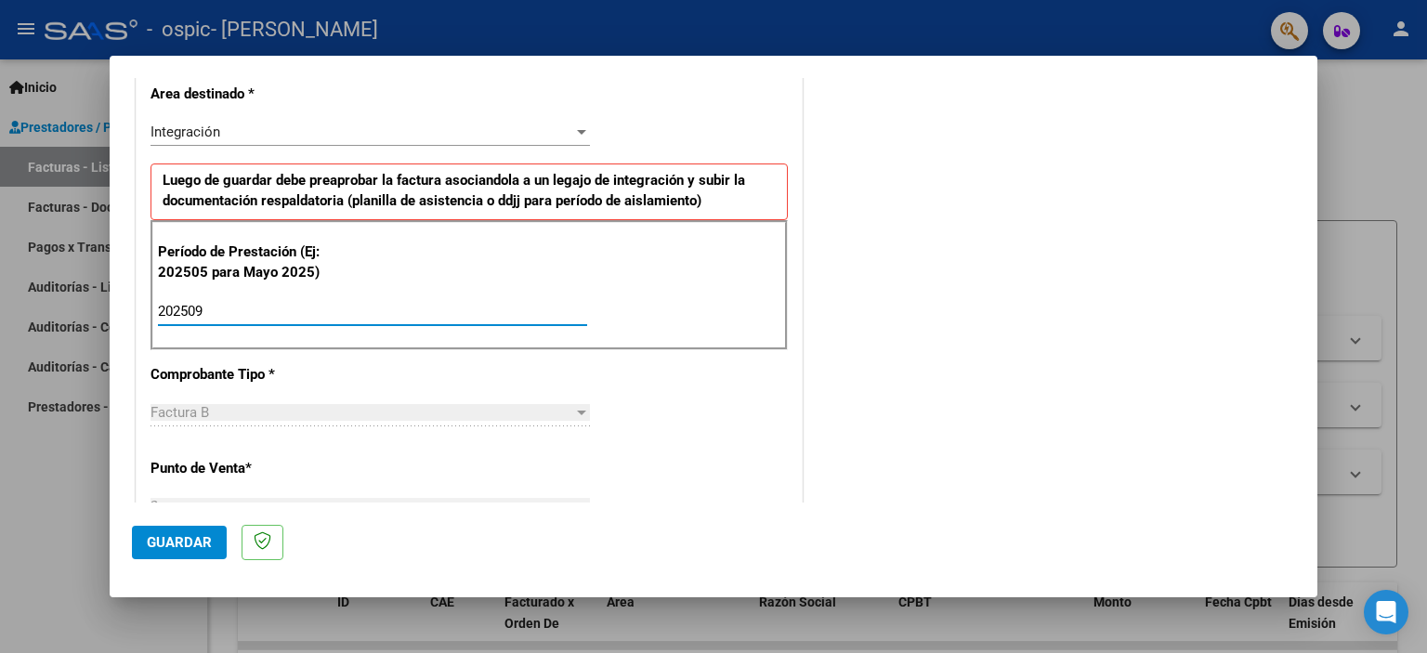
type input "202509"
click at [178, 543] on span "Guardar" at bounding box center [179, 542] width 65 height 17
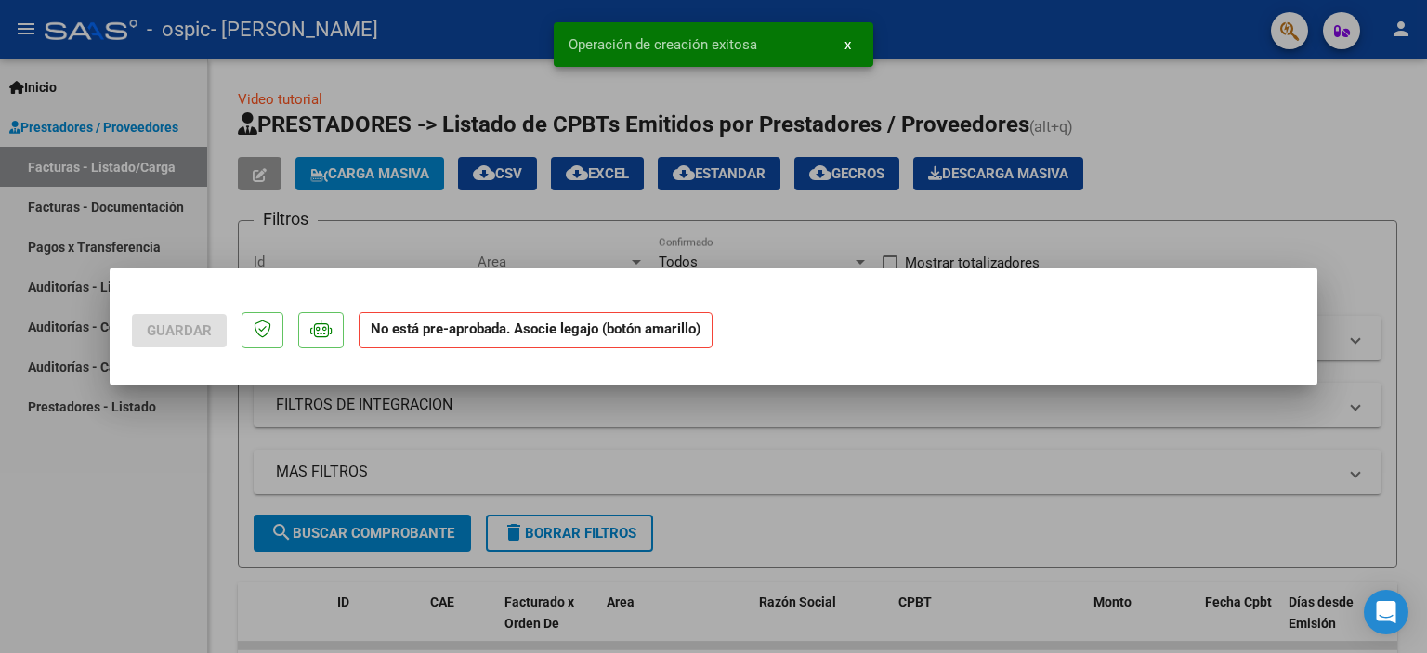
scroll to position [0, 0]
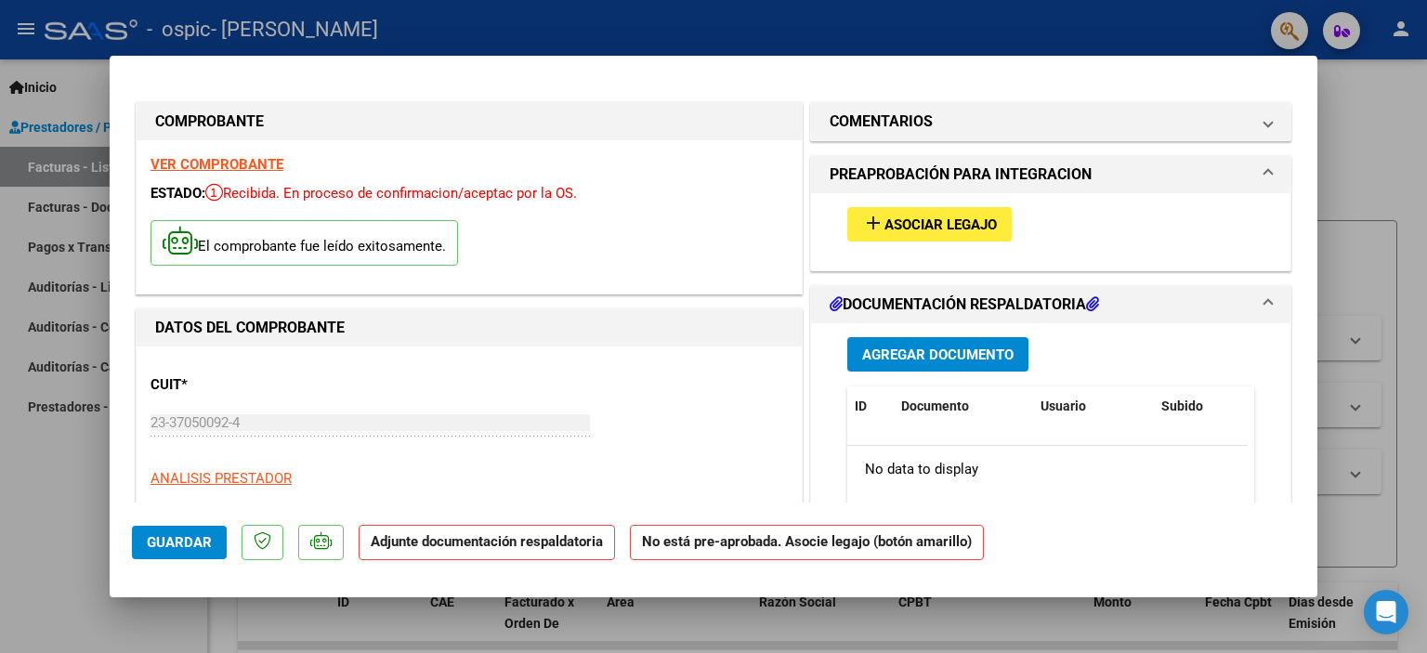
click at [959, 227] on span "Asociar Legajo" at bounding box center [940, 224] width 112 height 17
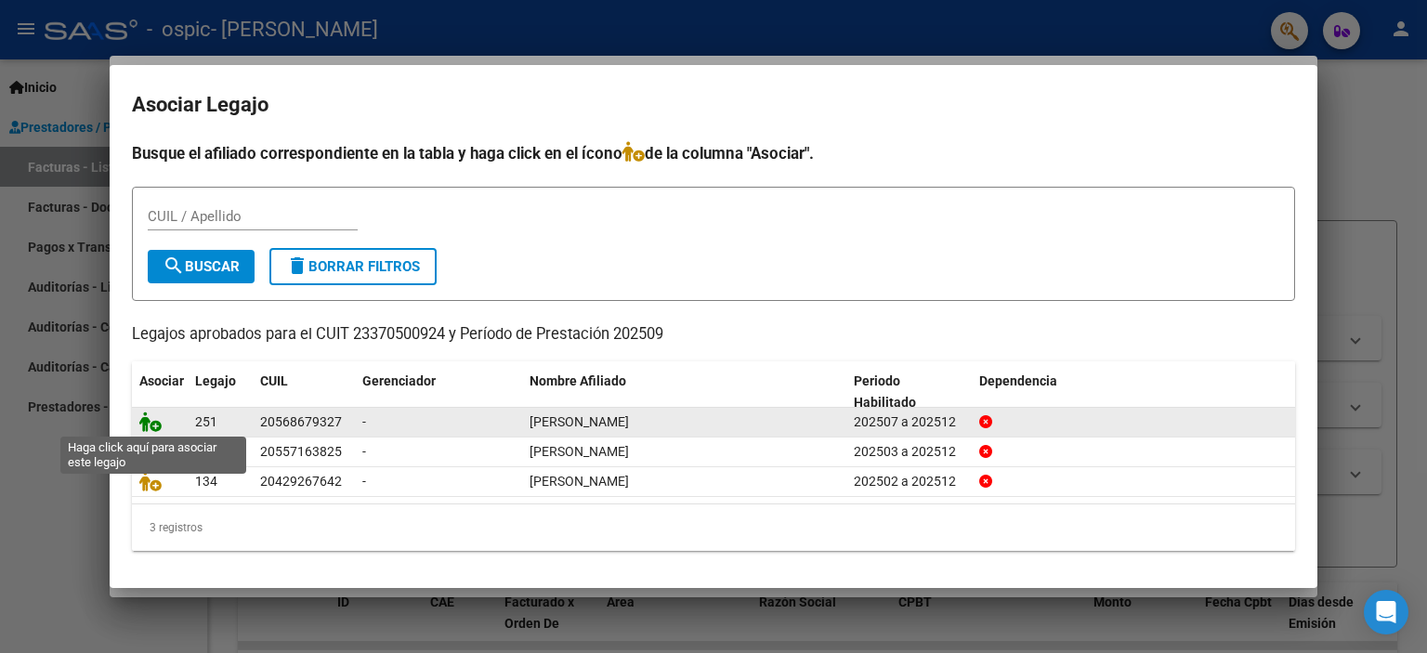
click at [153, 427] on icon at bounding box center [150, 422] width 22 height 20
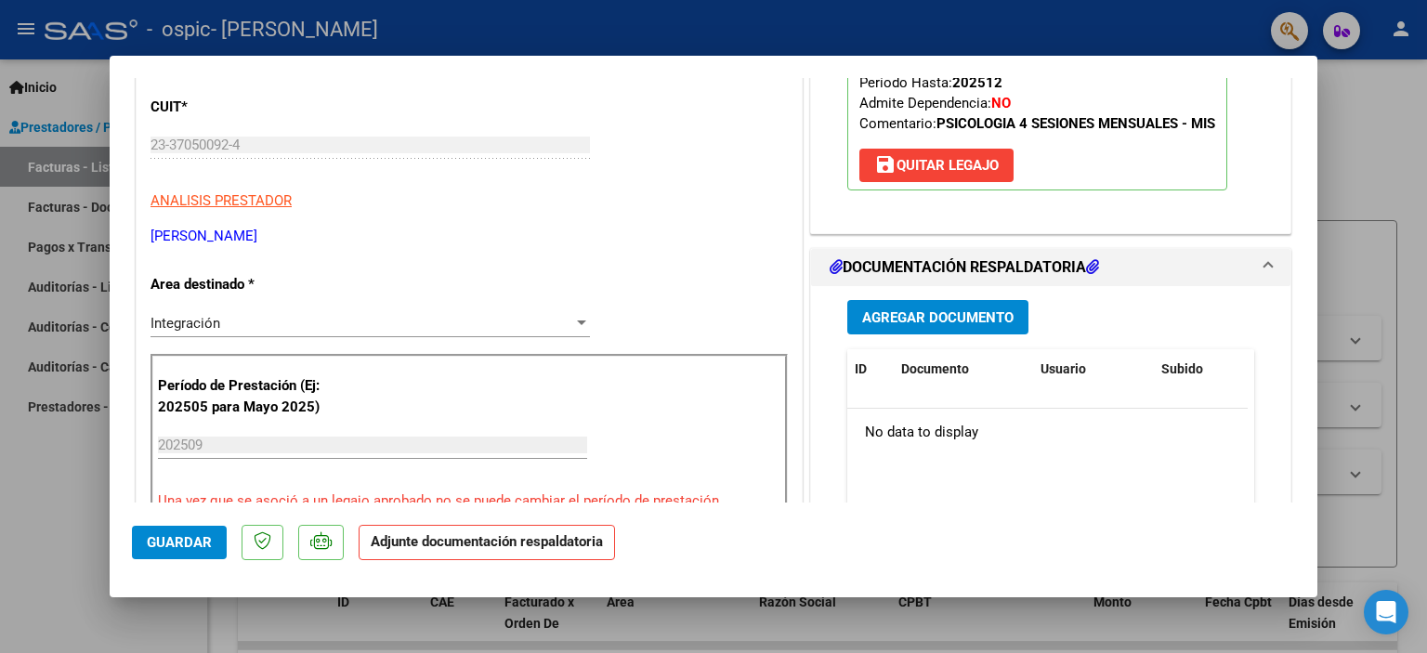
scroll to position [279, 0]
click at [949, 324] on span "Agregar Documento" at bounding box center [937, 316] width 151 height 17
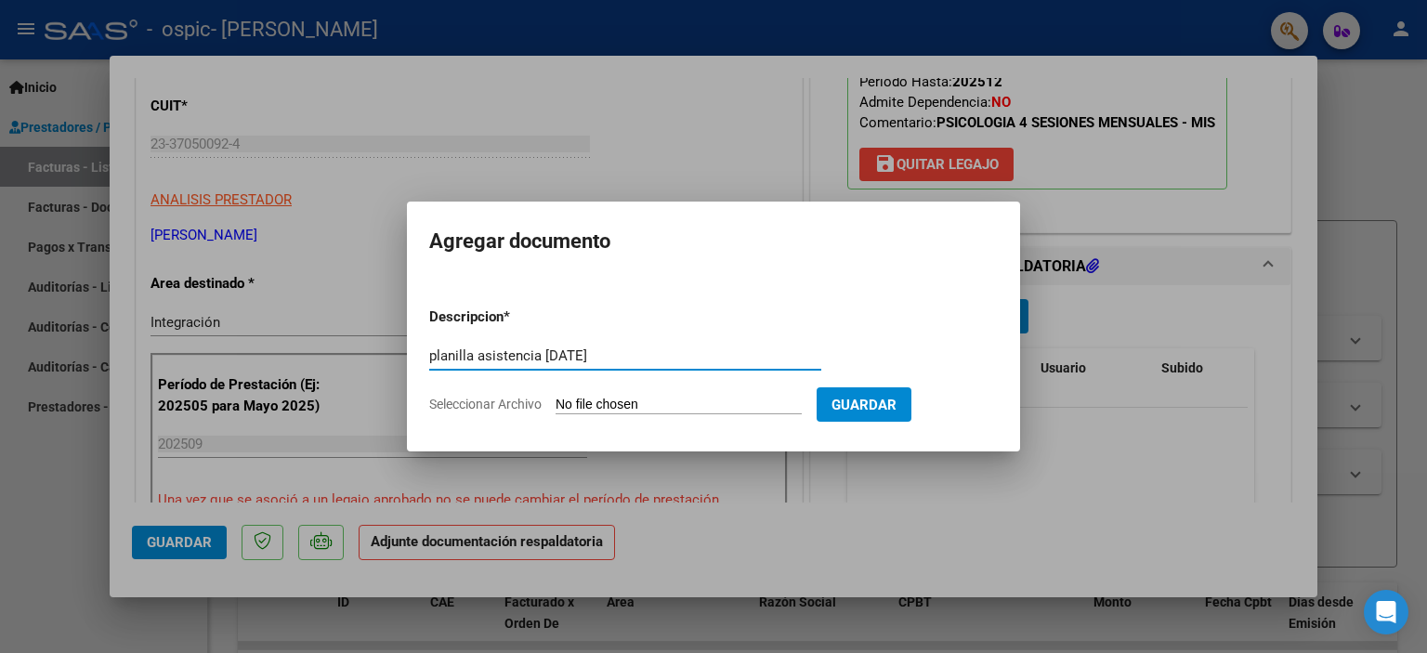
type input "planilla asistencia [DATE]"
click at [713, 396] on app-file-uploader "Seleccionar Archivo" at bounding box center [622, 404] width 387 height 17
click at [684, 403] on input "Seleccionar Archivo" at bounding box center [678, 406] width 246 height 18
type input "C:\fakepath\planilla asitencia [PERSON_NAME] [DATE].pdf"
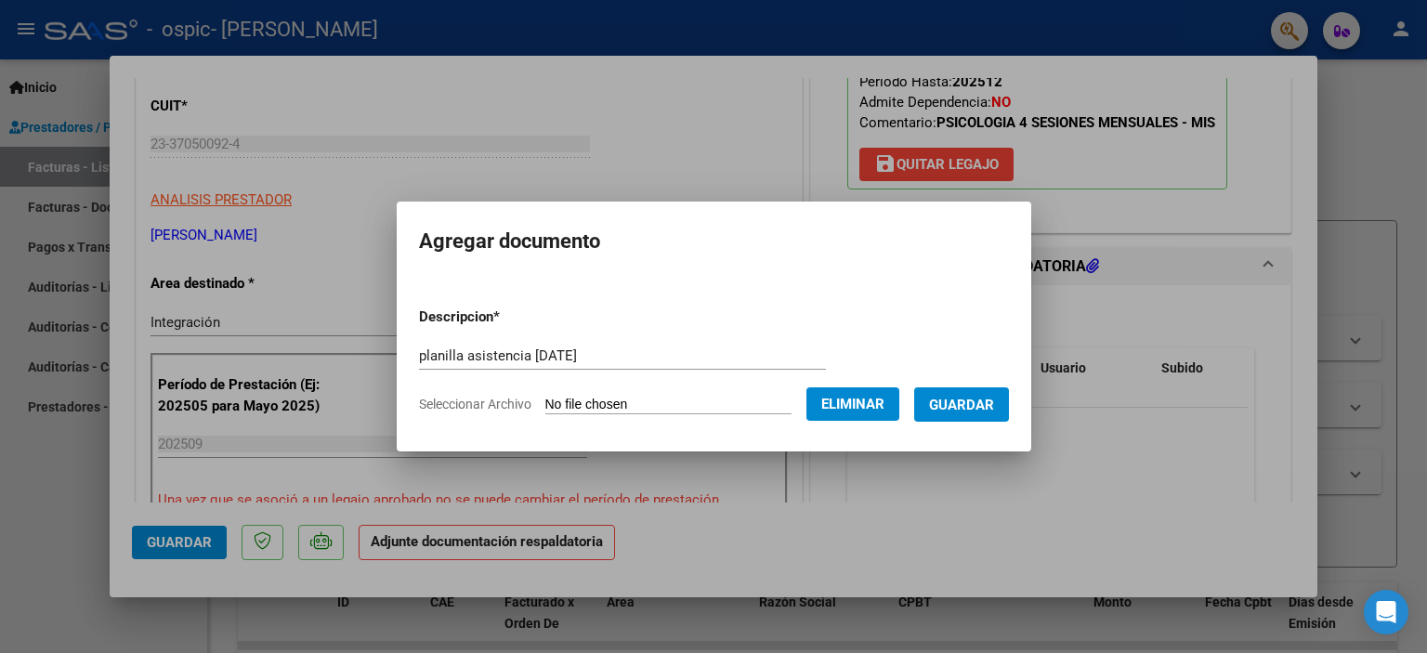
click at [981, 410] on span "Guardar" at bounding box center [961, 405] width 65 height 17
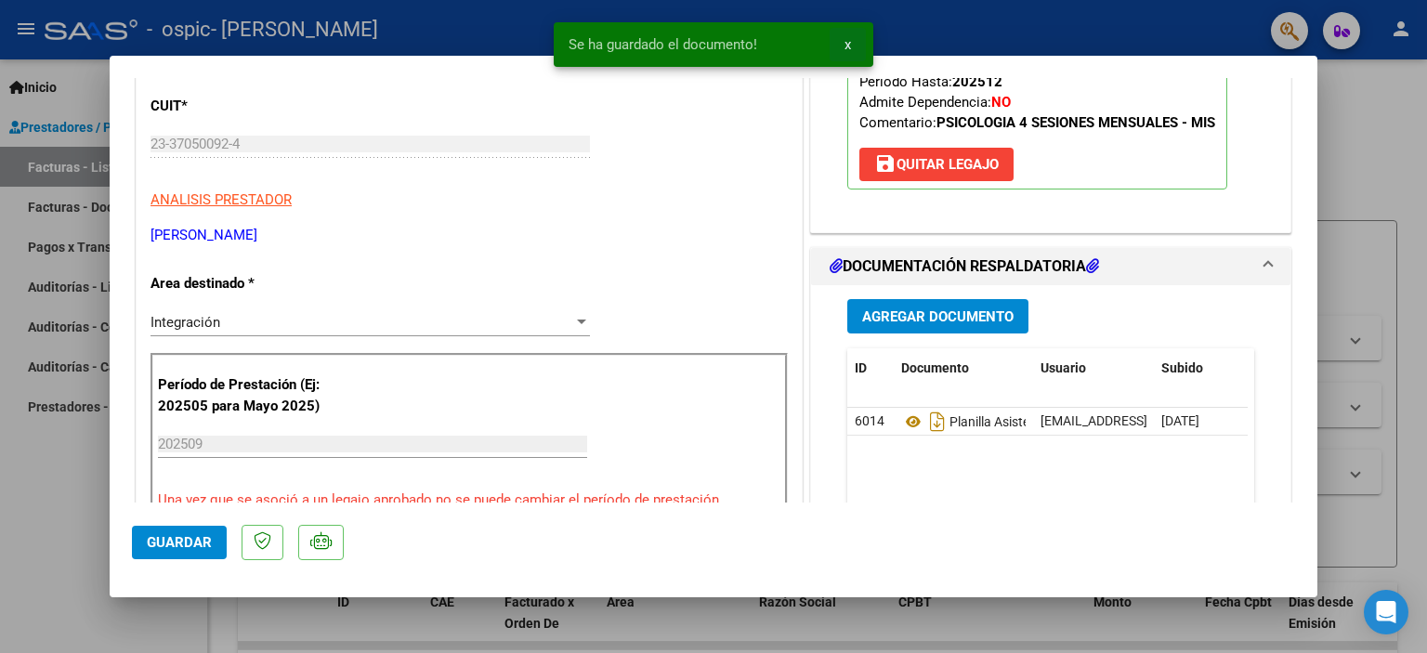
click at [849, 49] on span "x" at bounding box center [847, 44] width 7 height 17
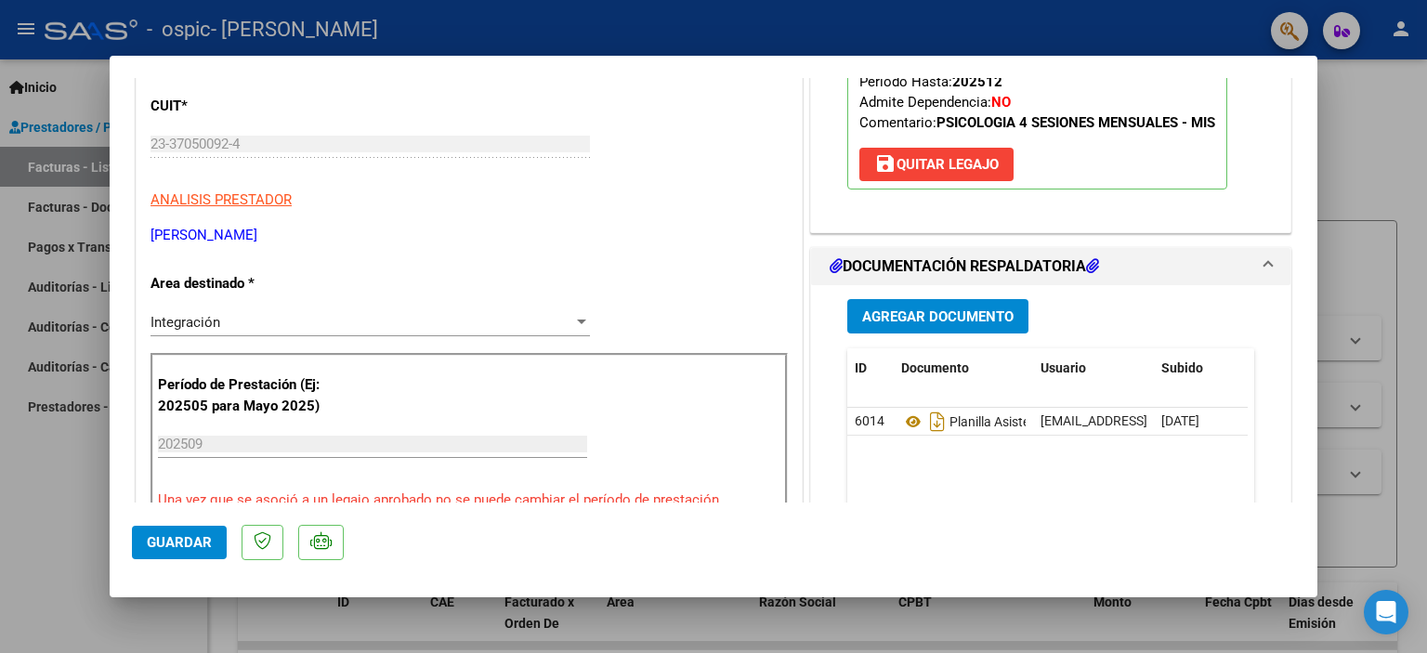
click at [1382, 104] on div at bounding box center [713, 326] width 1427 height 653
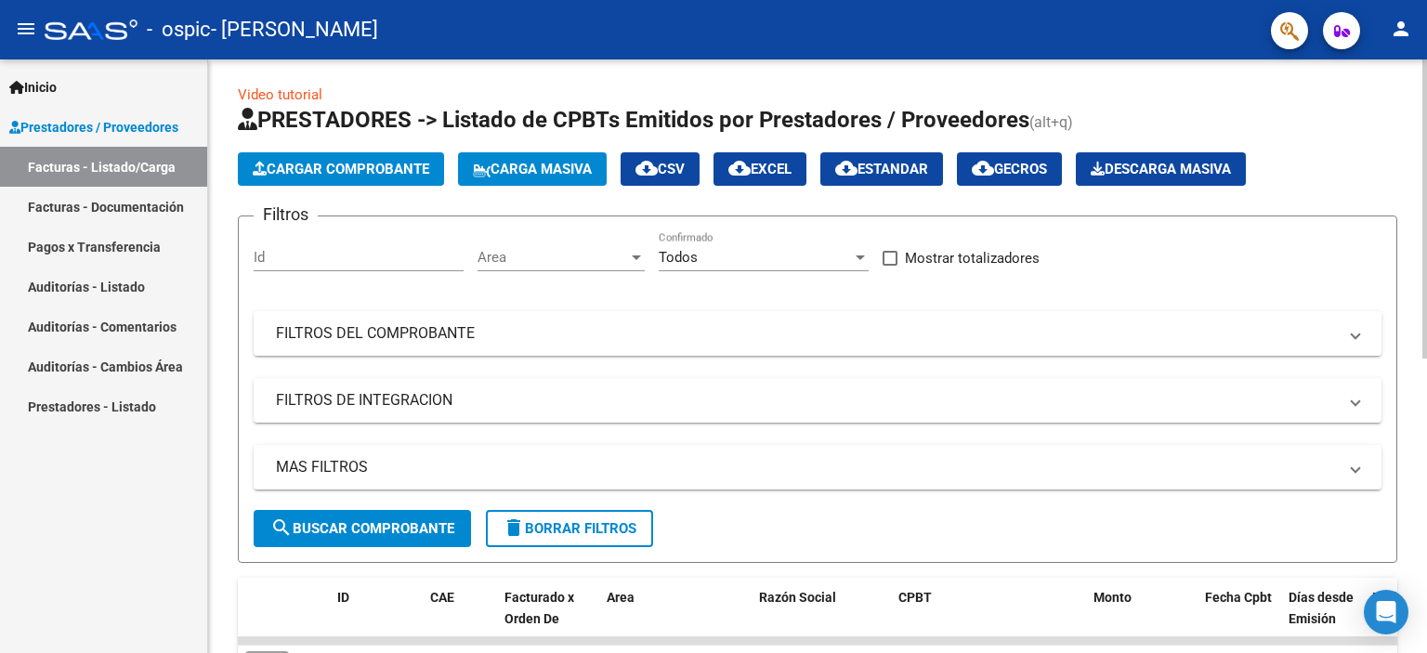
scroll to position [0, 0]
